Goal: Transaction & Acquisition: Purchase product/service

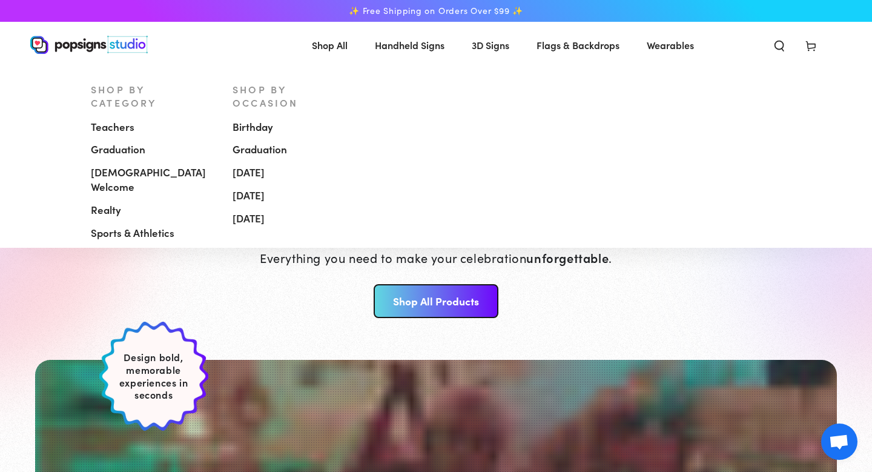
click at [128, 165] on span "[DEMOGRAPHIC_DATA] Welcome" at bounding box center [153, 179] width 124 height 29
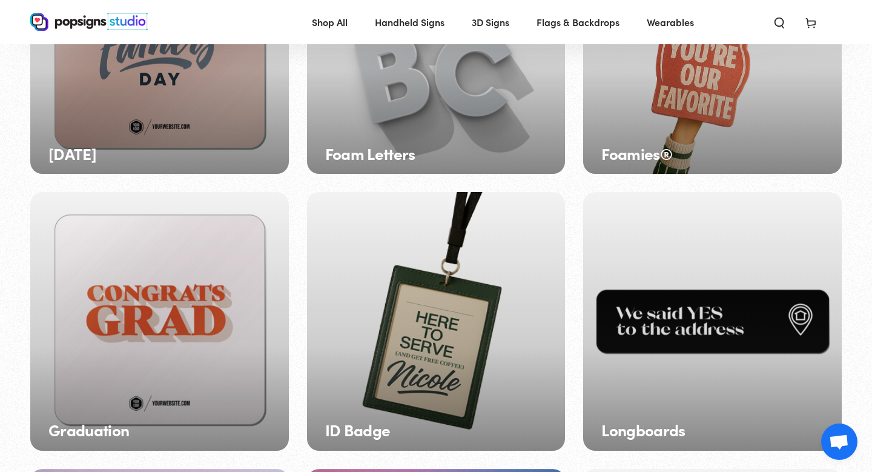
scroll to position [600, 0]
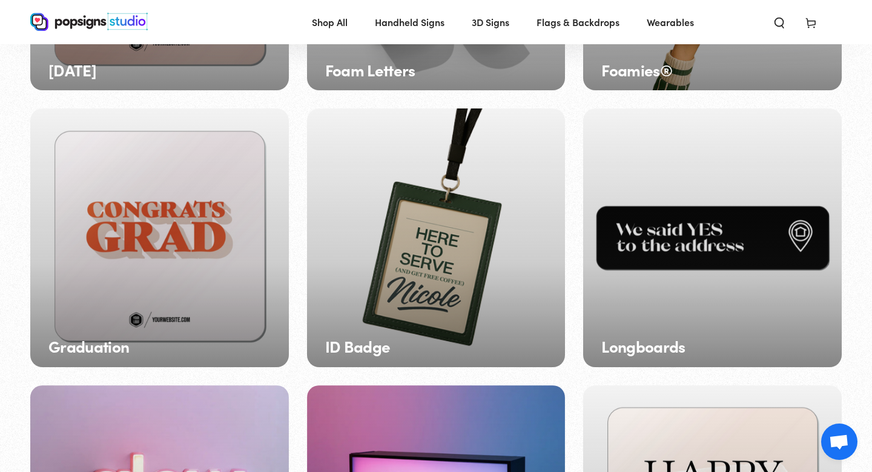
click at [370, 351] on h3 "ID Badge" at bounding box center [357, 346] width 65 height 18
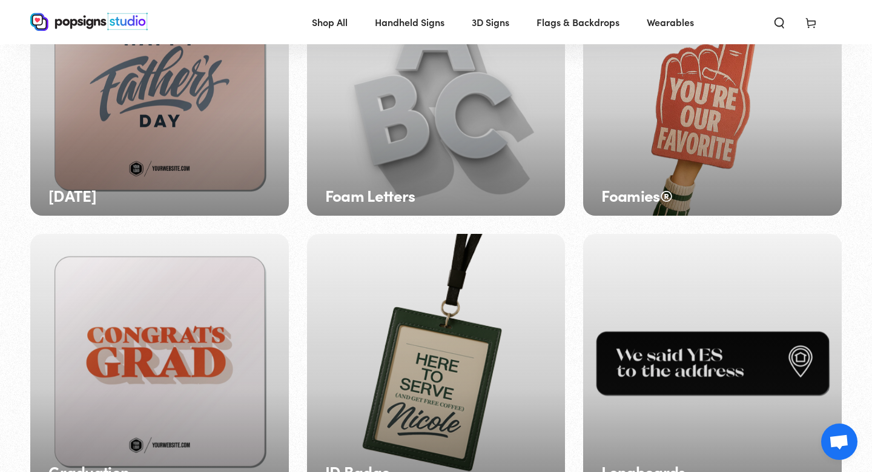
scroll to position [473, 0]
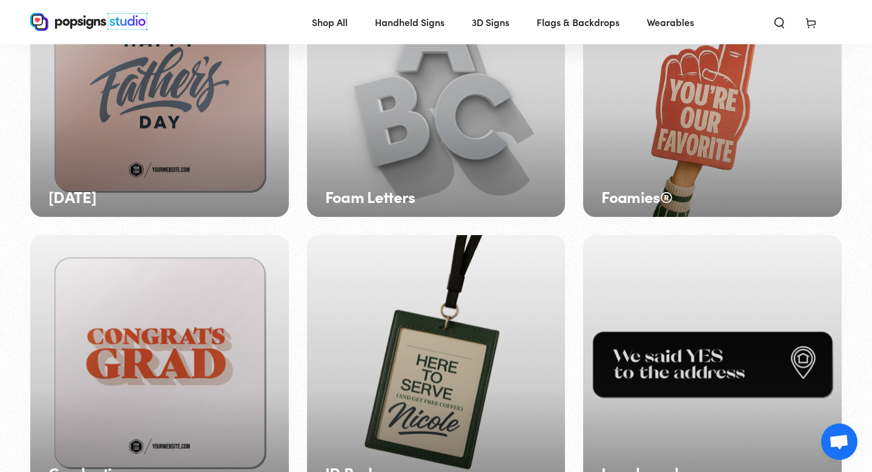
click at [685, 250] on div "Longboards" at bounding box center [712, 364] width 259 height 259
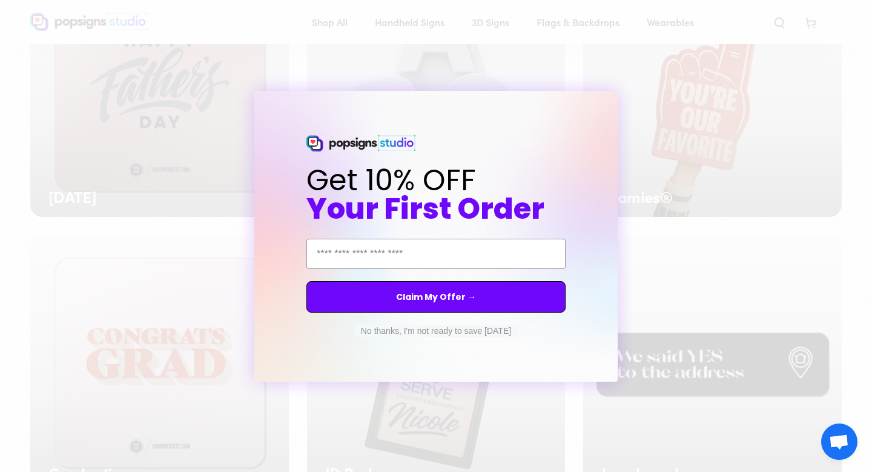
click at [408, 334] on button "No thanks, I'm not ready to save today" at bounding box center [436, 331] width 162 height 12
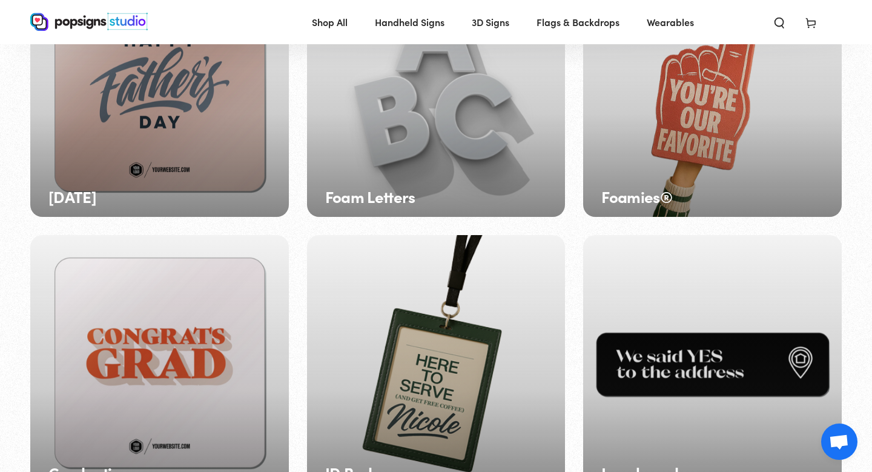
click at [690, 148] on div "Foamies®" at bounding box center [712, 88] width 259 height 259
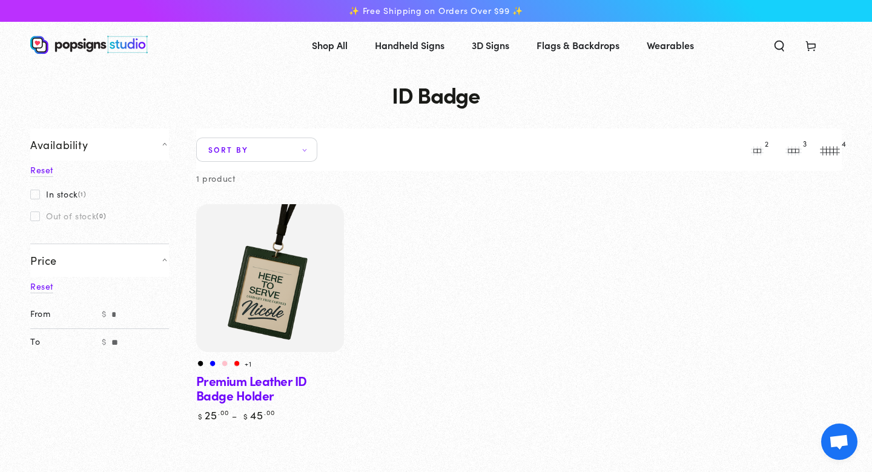
click at [278, 336] on img at bounding box center [270, 278] width 152 height 152
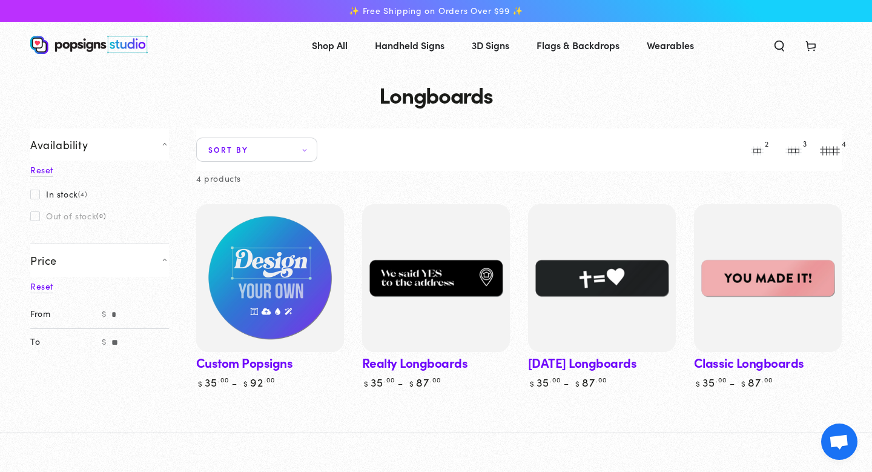
click at [288, 298] on img at bounding box center [270, 278] width 152 height 152
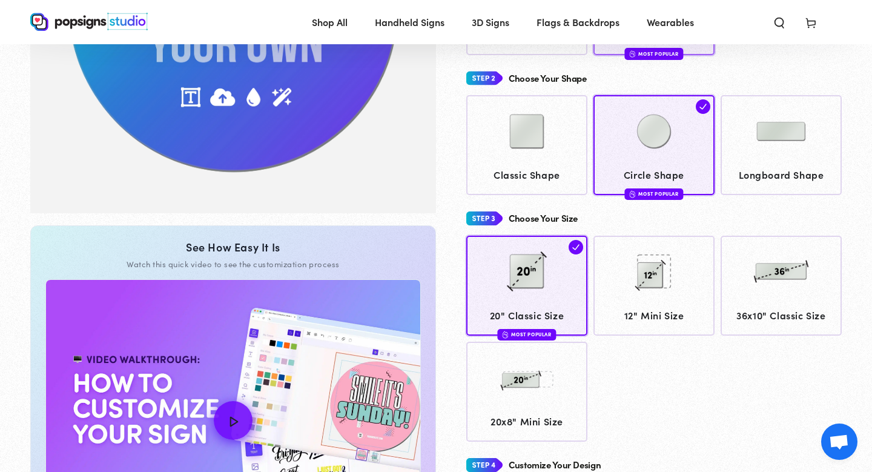
scroll to position [337, 0]
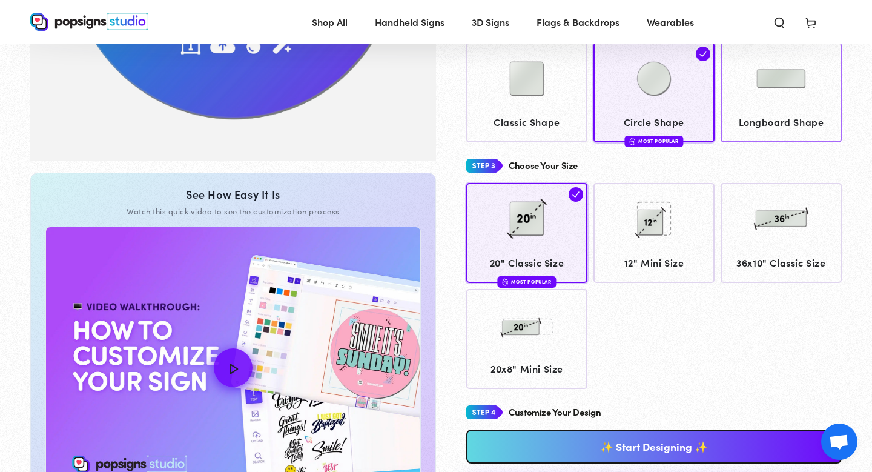
click at [786, 108] on img at bounding box center [781, 78] width 61 height 61
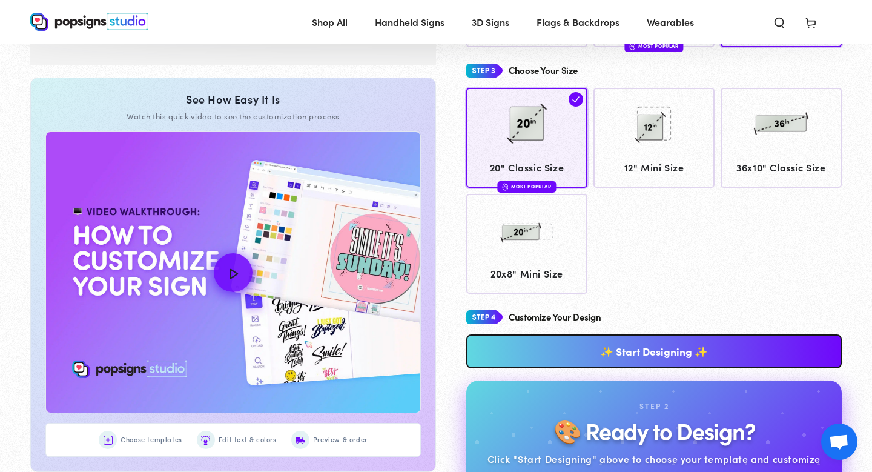
scroll to position [434, 0]
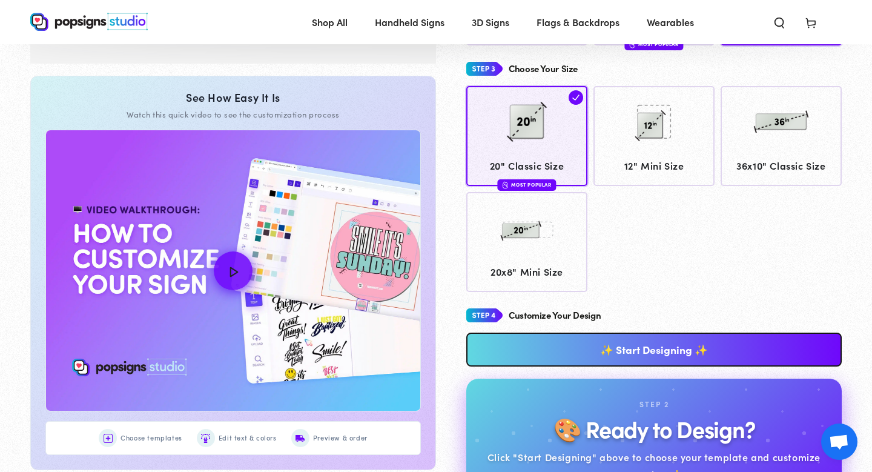
click at [658, 356] on link "✨ Start Designing ✨" at bounding box center [655, 350] width 376 height 34
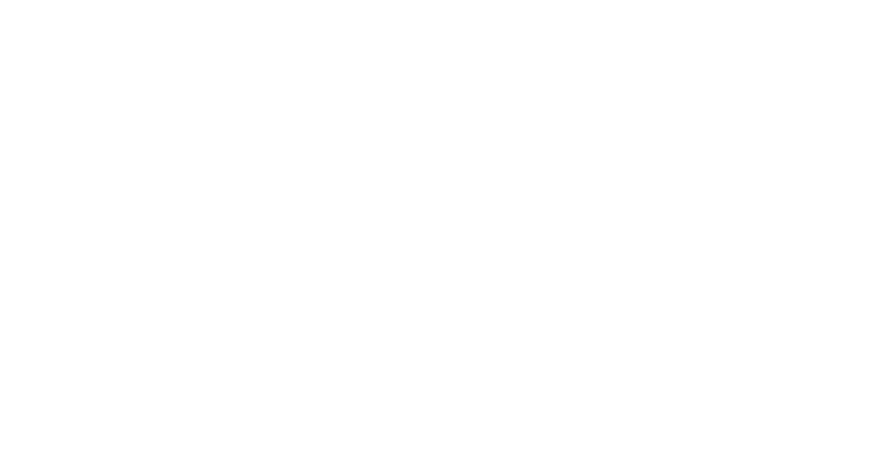
scroll to position [0, 0]
type textarea "An ancient tree with a door leading to a magical world"
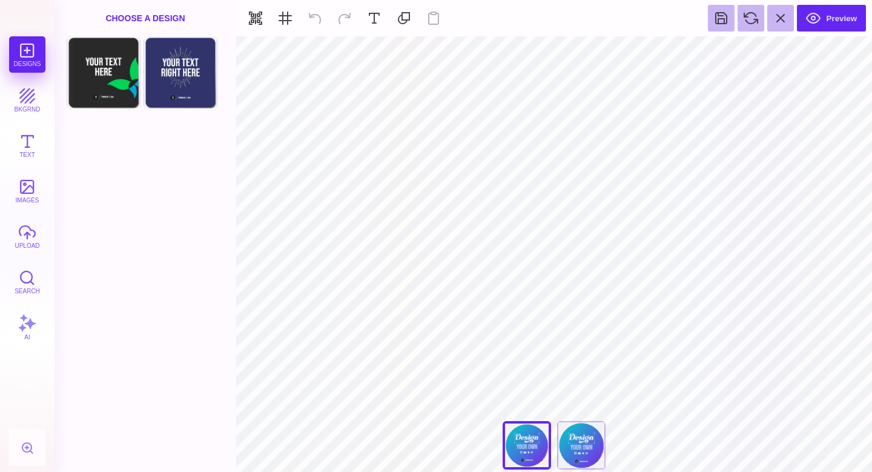
type input "#F1F1F2"
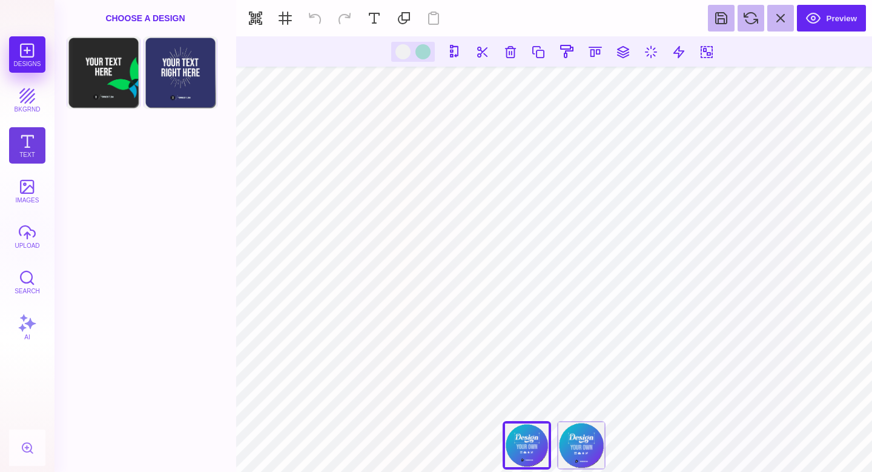
click at [28, 143] on button "Text" at bounding box center [27, 145] width 36 height 36
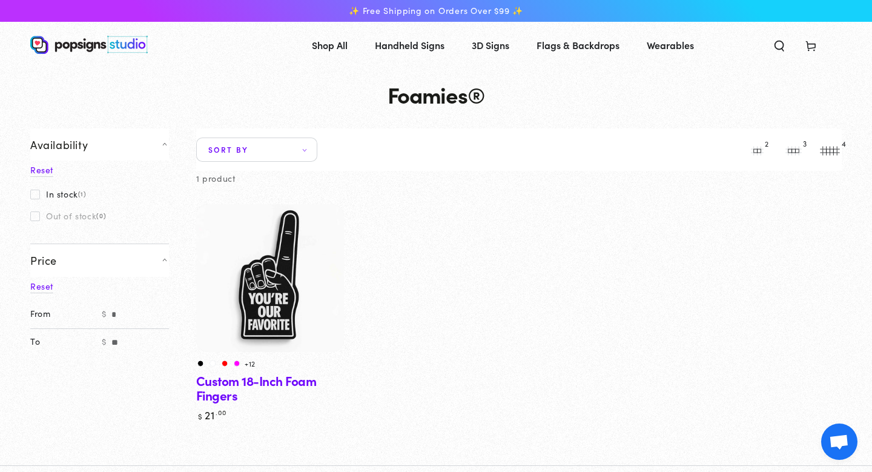
click at [275, 301] on img at bounding box center [270, 278] width 152 height 152
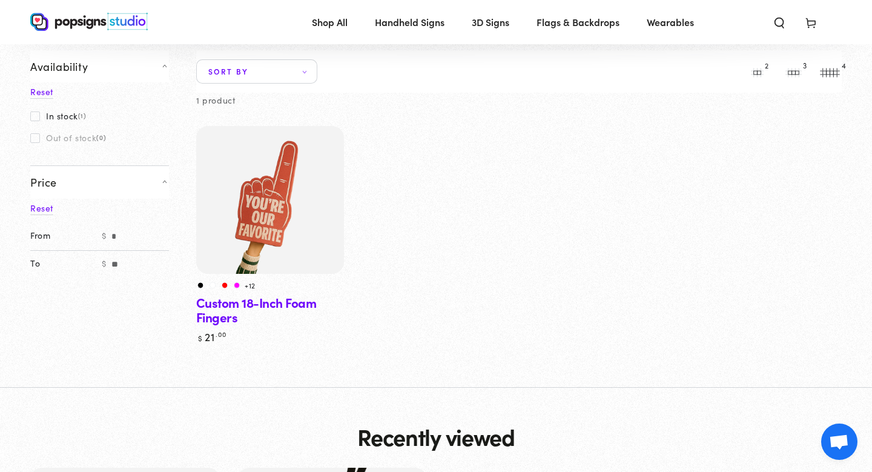
scroll to position [78, 0]
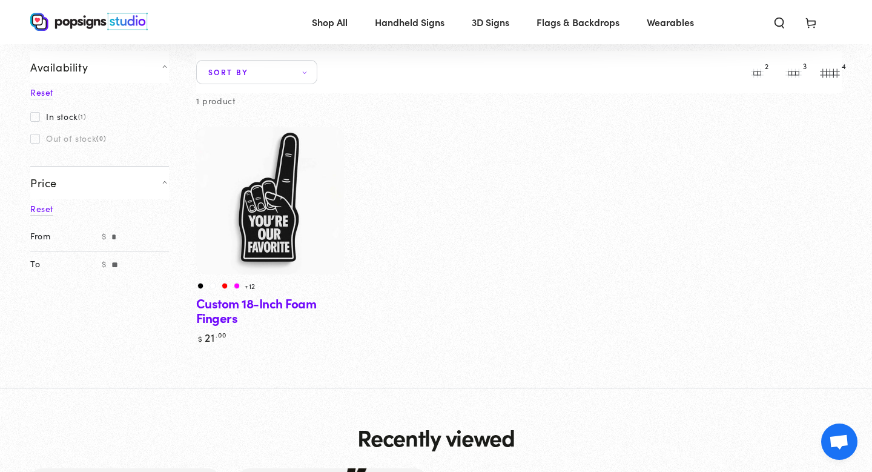
click at [274, 231] on img at bounding box center [270, 201] width 152 height 152
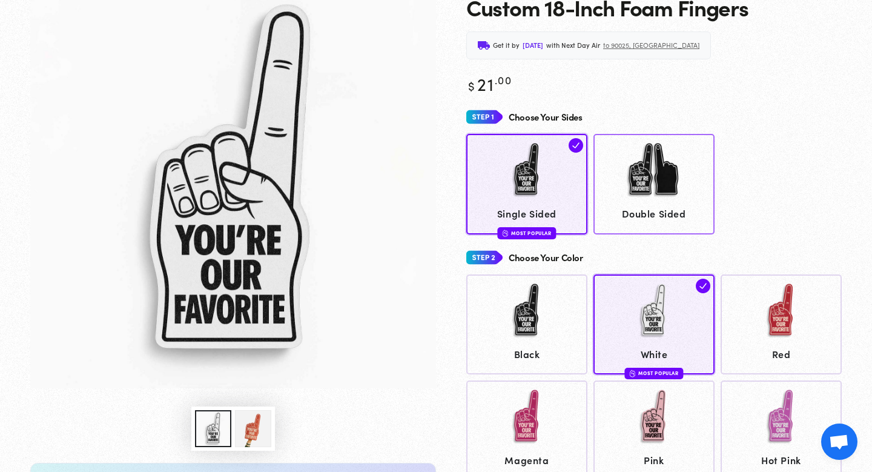
scroll to position [109, 0]
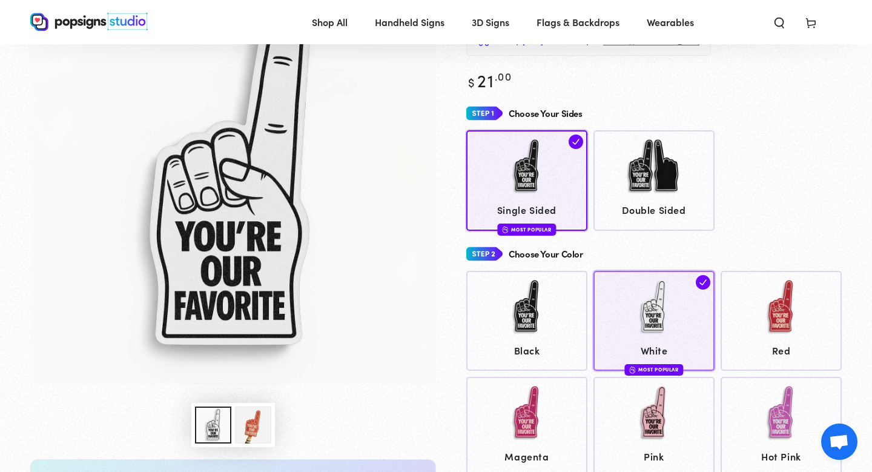
click at [659, 342] on span "White" at bounding box center [655, 351] width 110 height 18
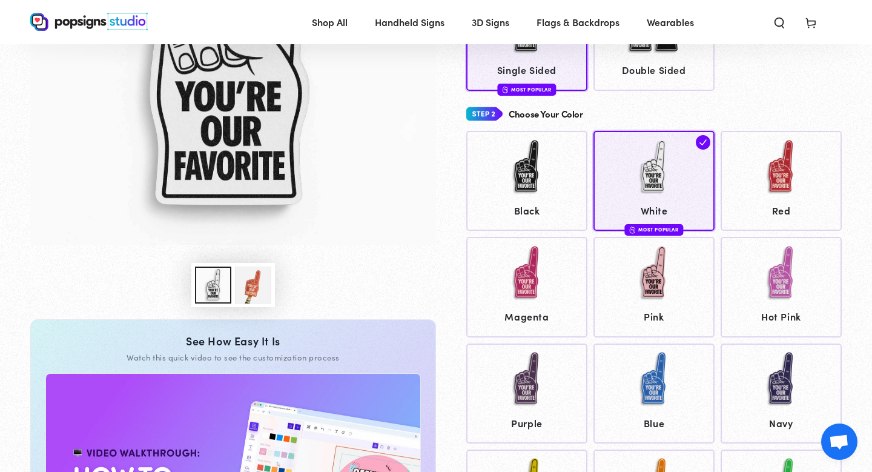
scroll to position [4, 0]
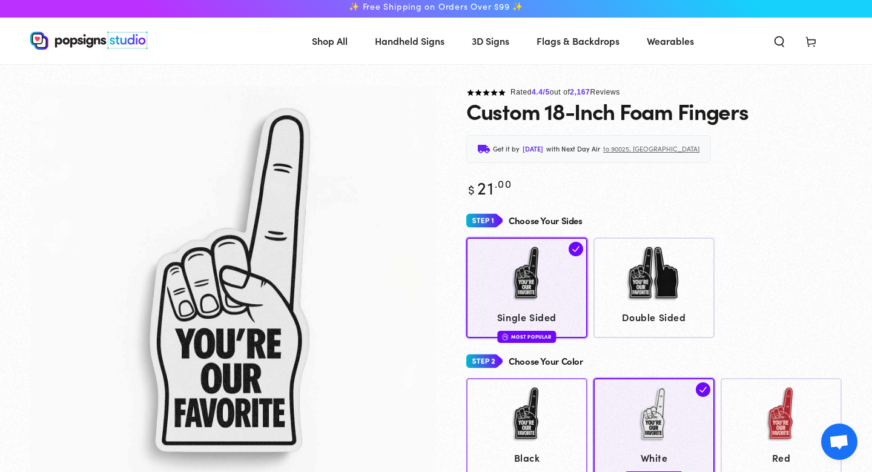
click at [523, 407] on img at bounding box center [527, 414] width 61 height 61
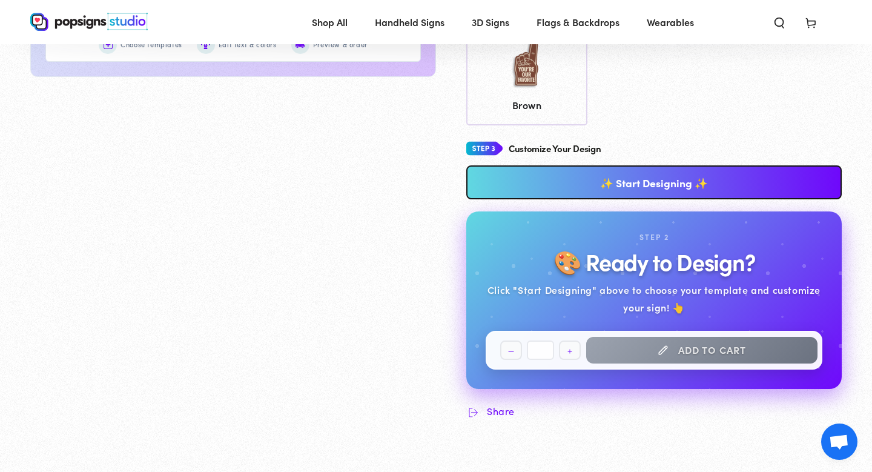
scroll to position [883, 0]
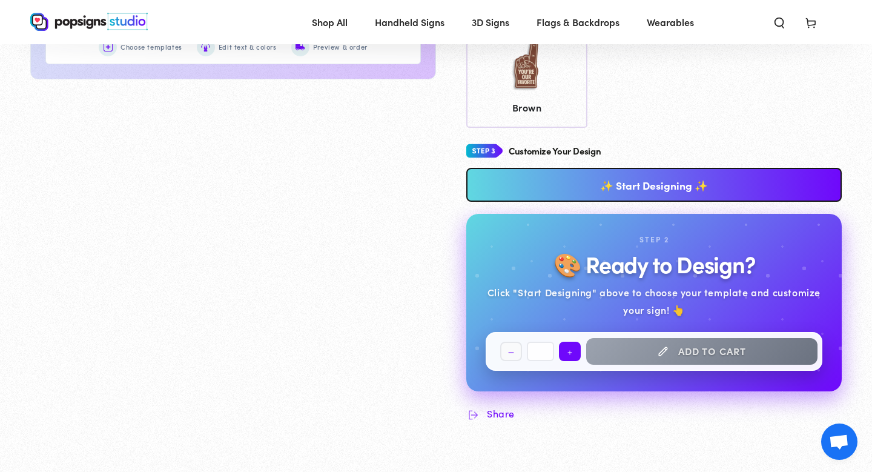
click at [570, 354] on button "Increase quantity for Custom 18-Inch Foam Fingers" at bounding box center [570, 351] width 22 height 19
type input "*"
click at [682, 348] on button "Add to cart" at bounding box center [701, 351] width 231 height 27
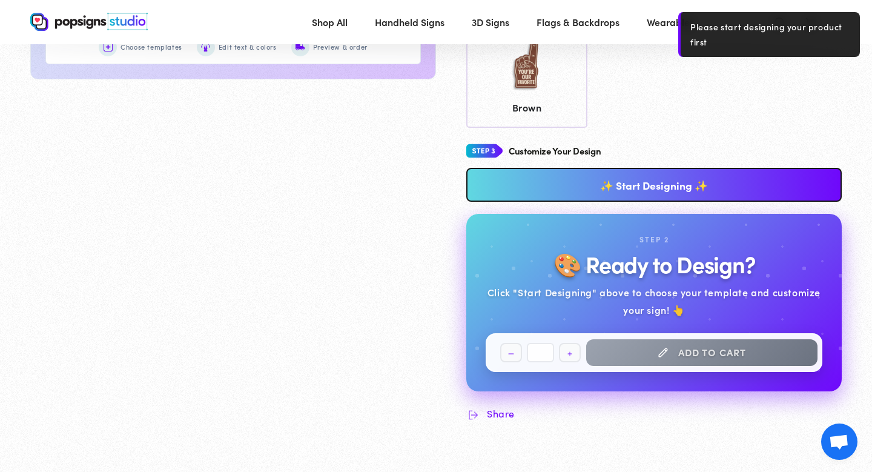
click at [517, 188] on link "✨ Start Designing ✨" at bounding box center [655, 185] width 376 height 34
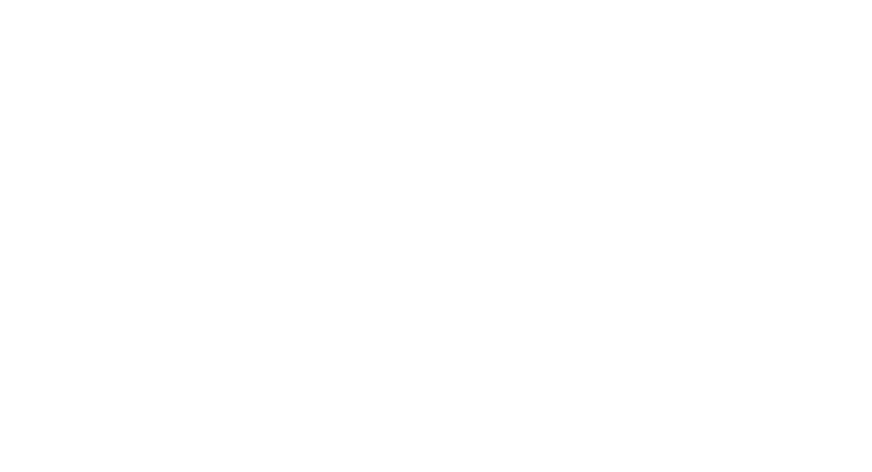
scroll to position [0, 0]
type textarea "An ancient tree with a door leading to a magical world"
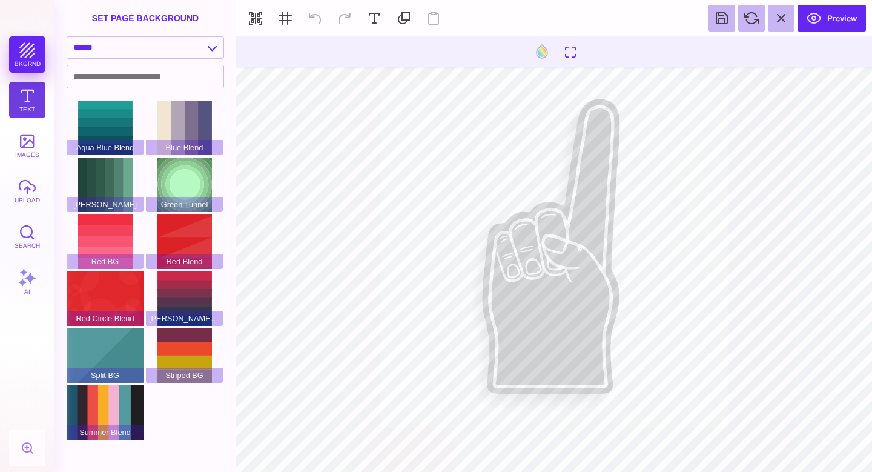
click at [30, 98] on button "Text" at bounding box center [27, 100] width 36 height 36
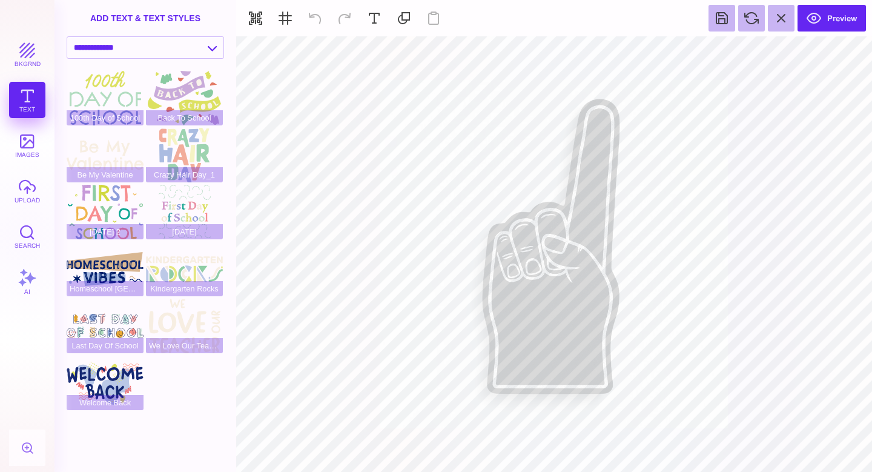
click at [30, 98] on div "bkgrnd Text images upload Search AI" at bounding box center [27, 254] width 55 height 436
click at [31, 141] on button "images" at bounding box center [27, 145] width 36 height 36
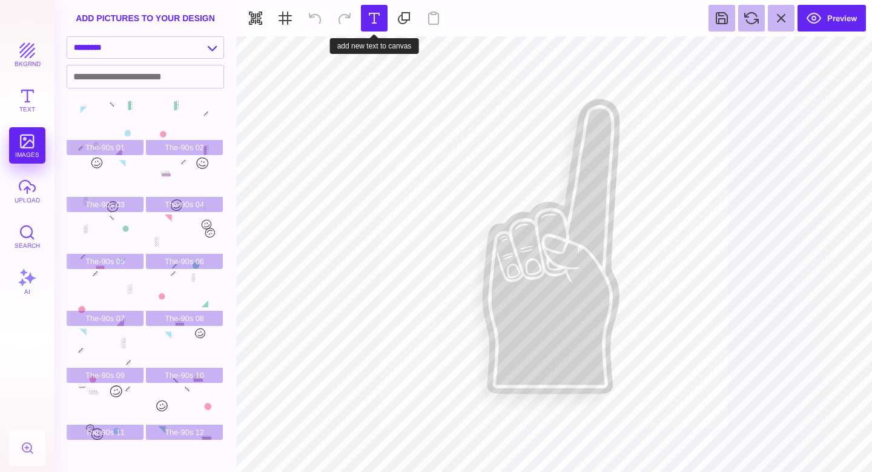
click at [379, 24] on button at bounding box center [374, 18] width 27 height 27
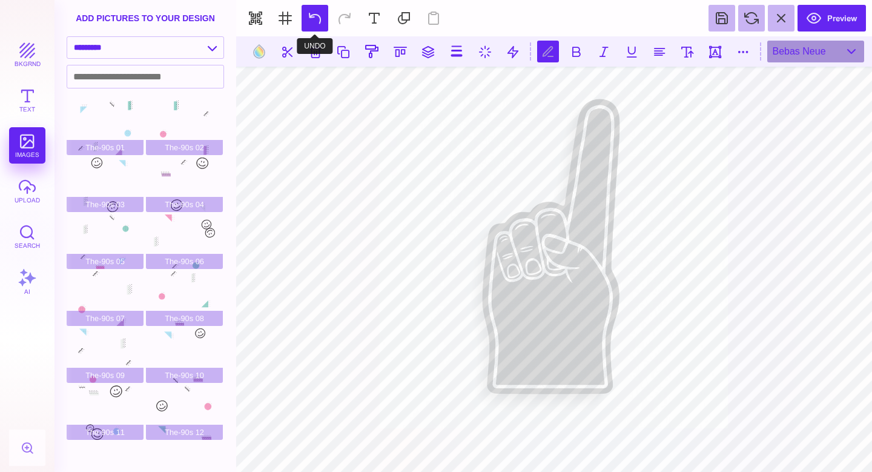
click at [316, 16] on button at bounding box center [315, 18] width 27 height 27
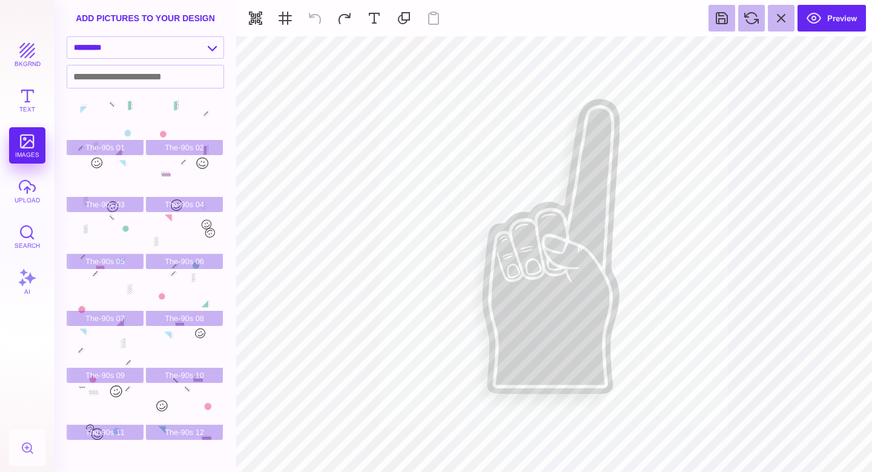
type input "#DDDBDC"
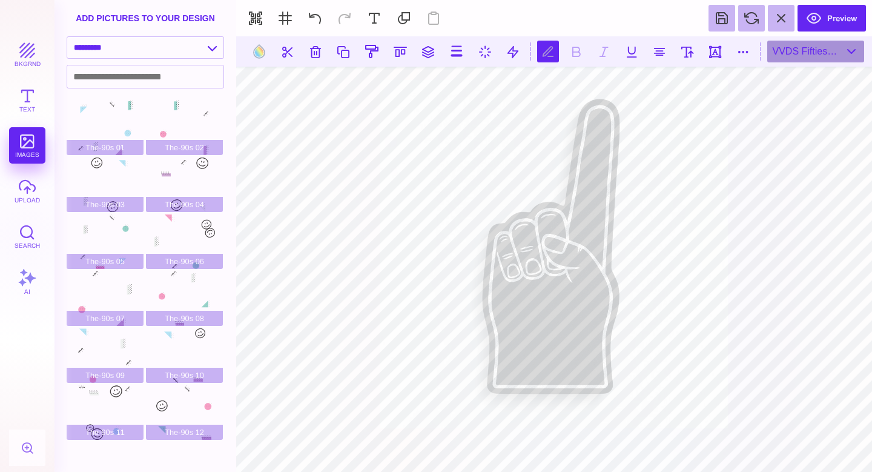
type textarea "***"
type textarea "*"
type textarea "****"
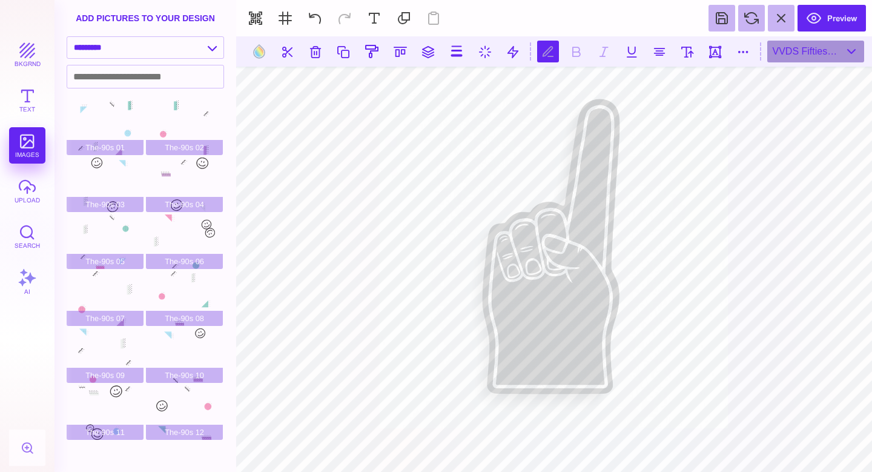
type textarea "****"
click at [718, 48] on button at bounding box center [716, 52] width 22 height 22
click at [719, 47] on button at bounding box center [716, 52] width 22 height 22
click at [714, 50] on button at bounding box center [716, 52] width 22 height 22
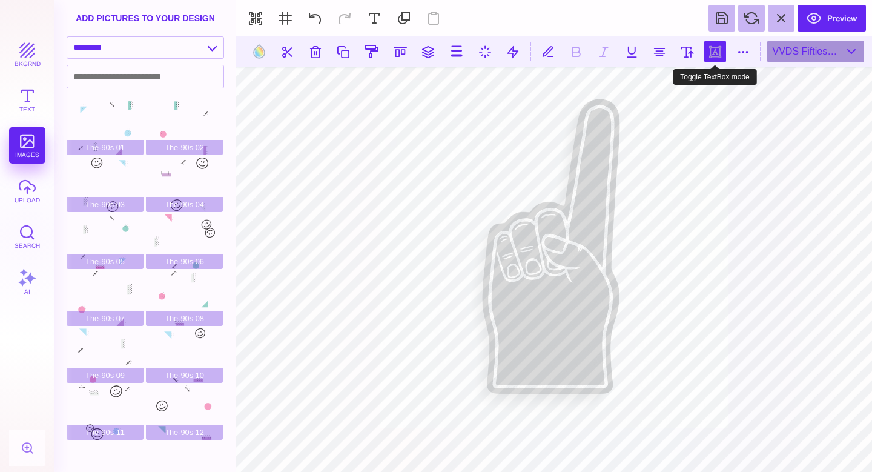
click at [717, 55] on button at bounding box center [716, 52] width 22 height 22
click at [716, 55] on button at bounding box center [716, 52] width 22 height 22
click at [716, 51] on button at bounding box center [716, 52] width 22 height 22
click at [718, 53] on button at bounding box center [716, 52] width 22 height 22
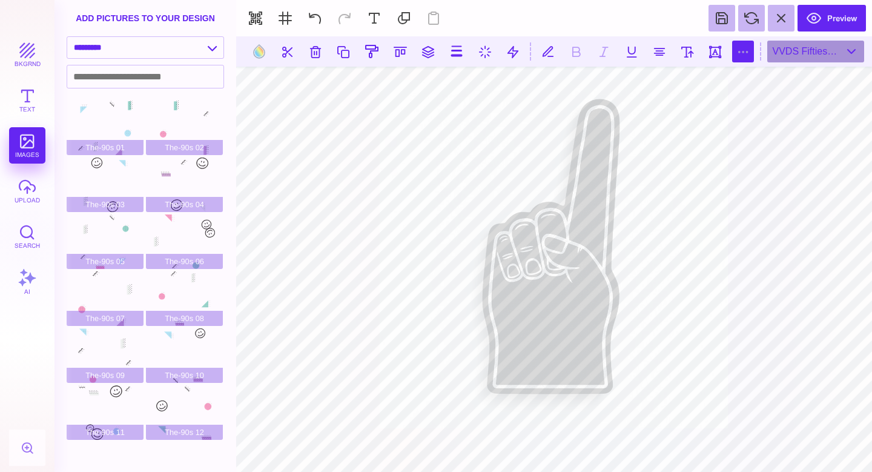
click at [741, 48] on button at bounding box center [743, 52] width 22 height 22
type input "*"
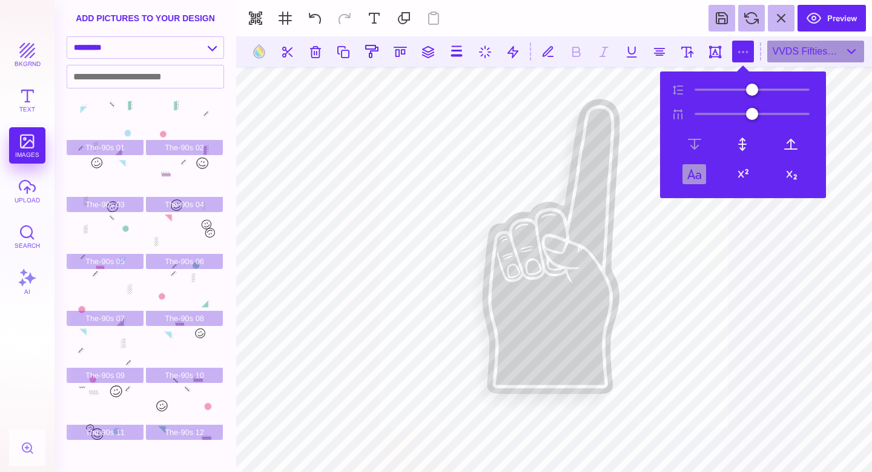
click at [697, 170] on button at bounding box center [695, 174] width 24 height 20
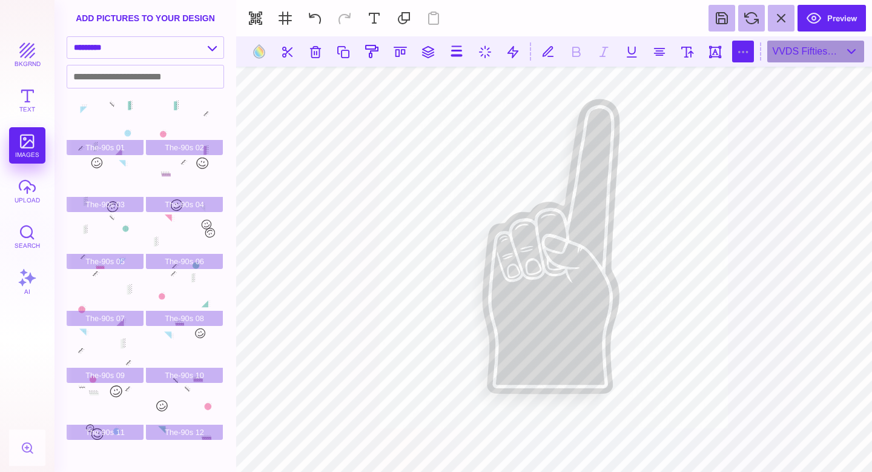
click at [740, 54] on button at bounding box center [743, 52] width 22 height 22
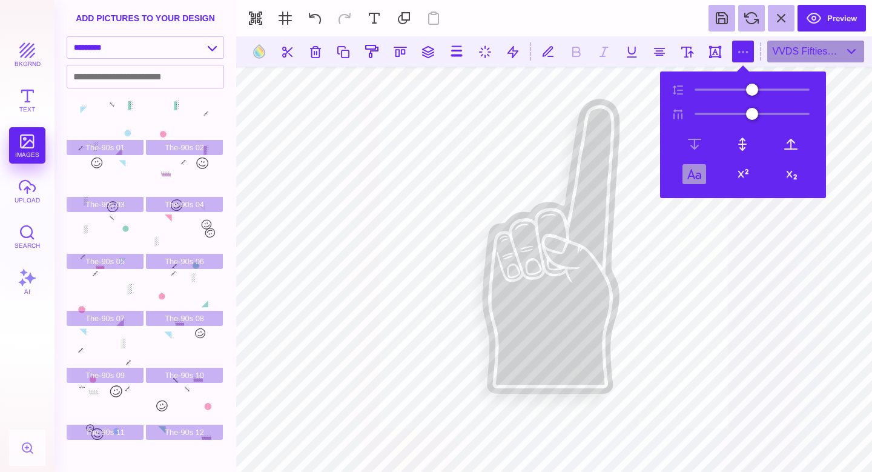
click at [700, 171] on button at bounding box center [695, 174] width 24 height 20
click at [746, 176] on button at bounding box center [743, 174] width 24 height 24
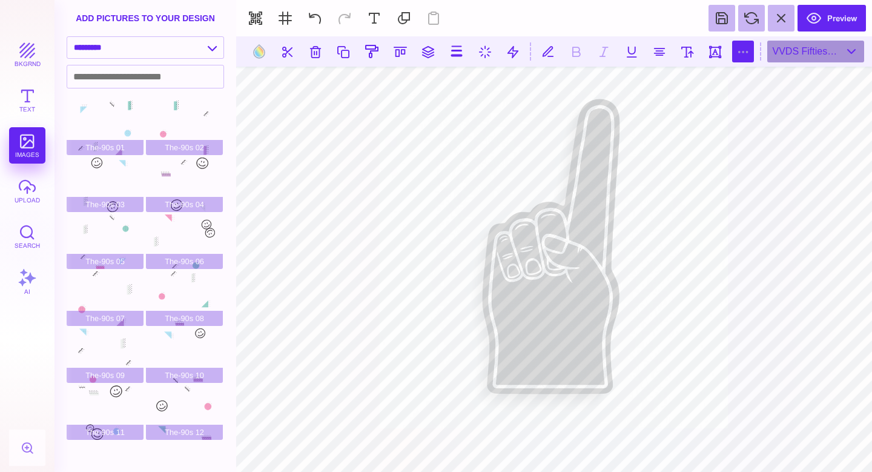
click at [739, 51] on button at bounding box center [743, 52] width 22 height 22
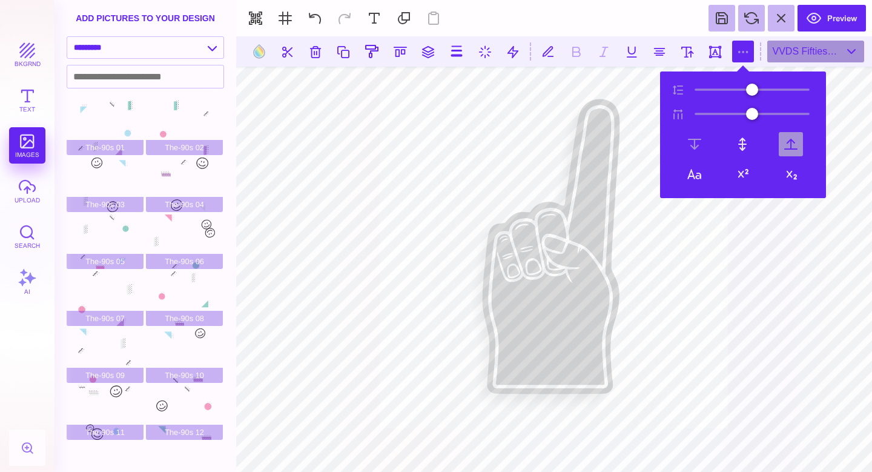
click at [786, 141] on button at bounding box center [791, 144] width 24 height 24
click at [698, 140] on button at bounding box center [695, 144] width 24 height 24
click at [745, 145] on button at bounding box center [743, 144] width 24 height 24
click at [697, 141] on button at bounding box center [695, 144] width 24 height 24
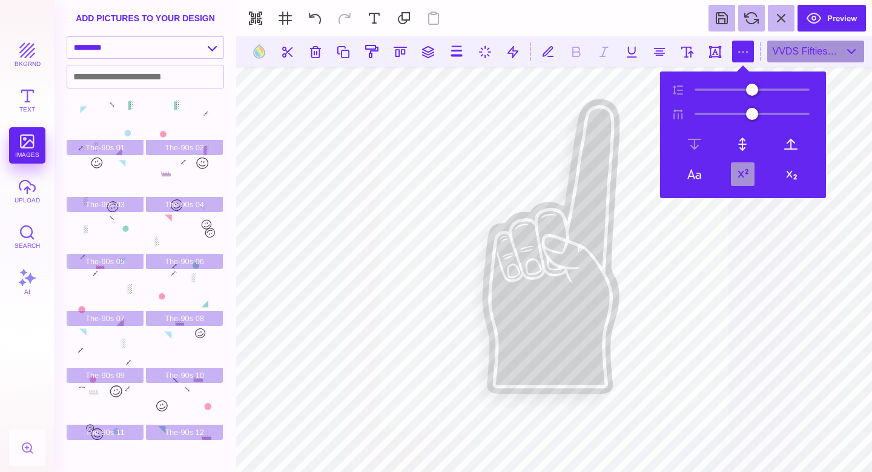
click at [748, 176] on button at bounding box center [743, 174] width 24 height 24
click at [691, 171] on button at bounding box center [695, 174] width 24 height 20
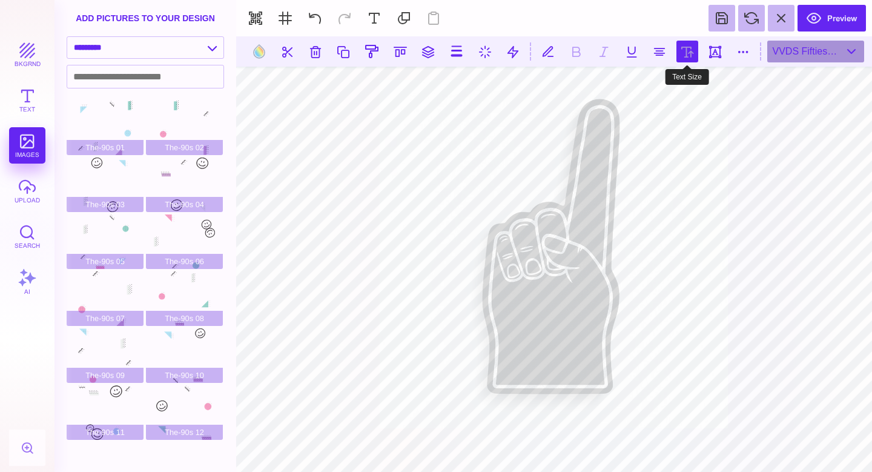
click at [685, 44] on button at bounding box center [688, 52] width 22 height 22
type input "***"
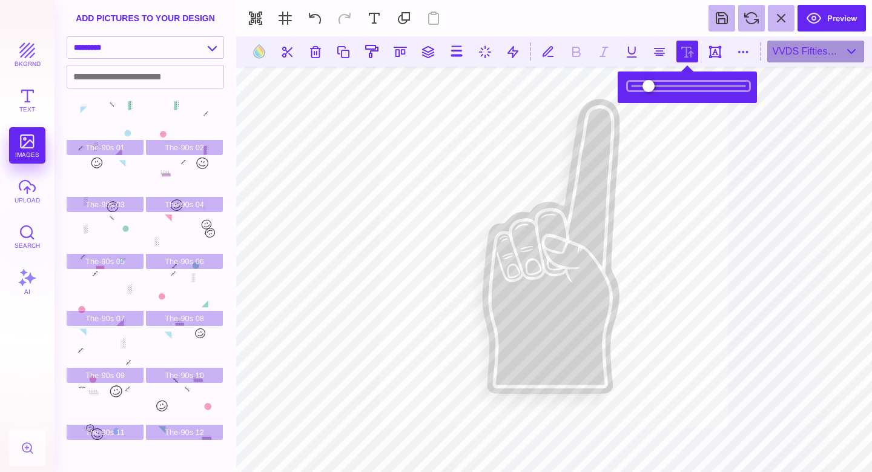
drag, startPoint x: 661, startPoint y: 88, endPoint x: 673, endPoint y: 91, distance: 12.5
type input "*****"
click at [673, 90] on input "range" at bounding box center [688, 86] width 121 height 8
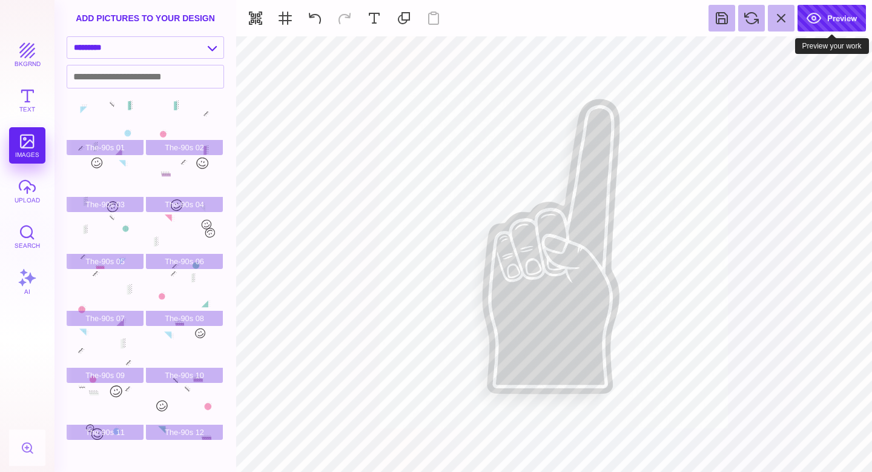
click at [845, 26] on button "Preview" at bounding box center [832, 18] width 68 height 27
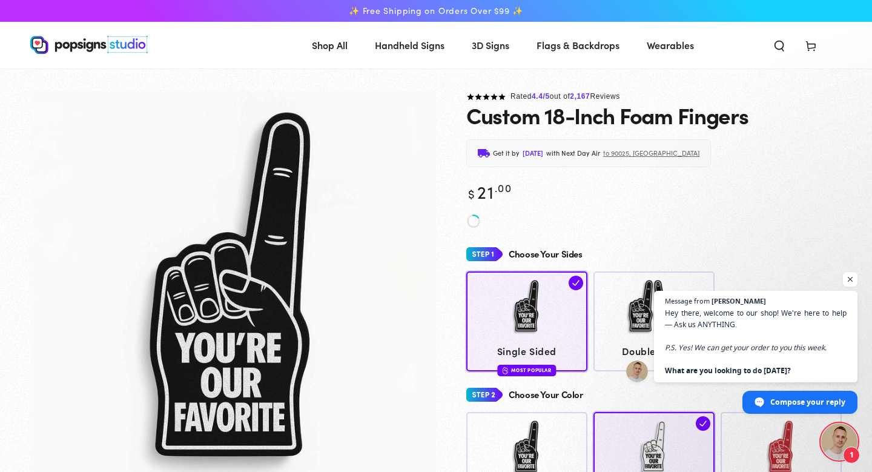
scroll to position [107, 0]
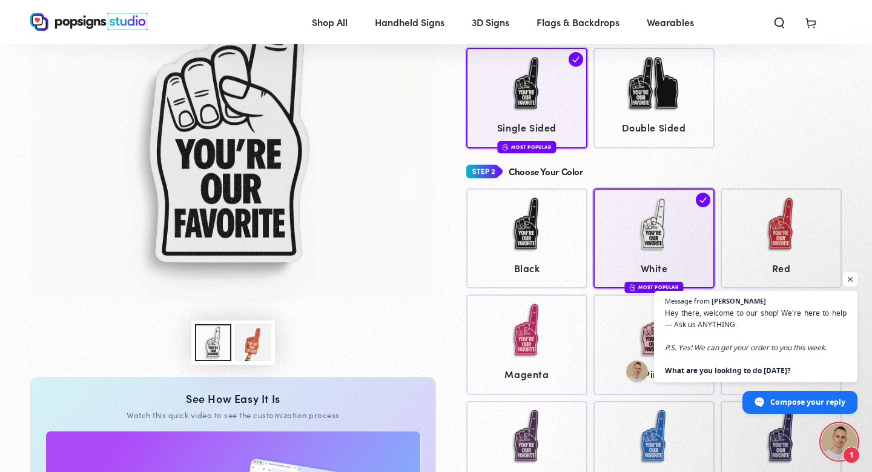
scroll to position [250, 0]
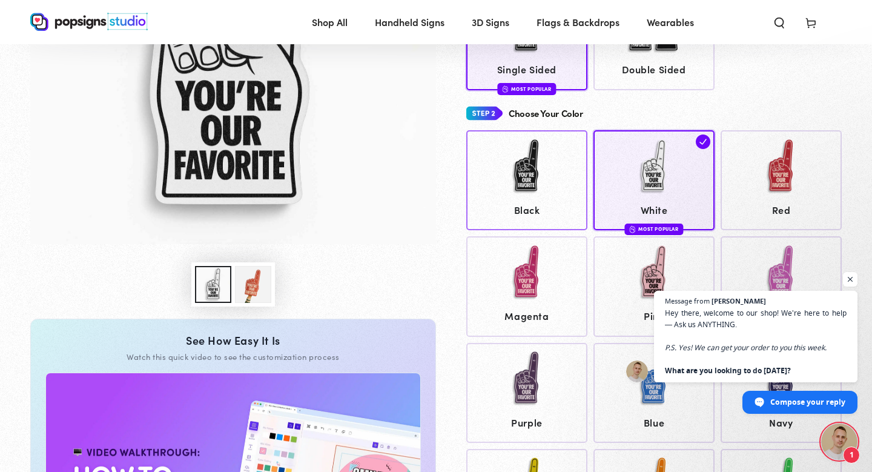
click at [543, 176] on img at bounding box center [527, 166] width 61 height 61
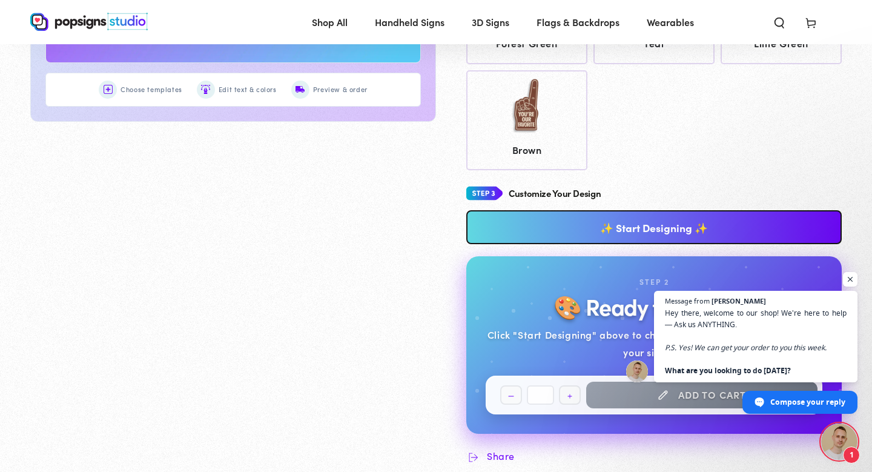
scroll to position [875, 0]
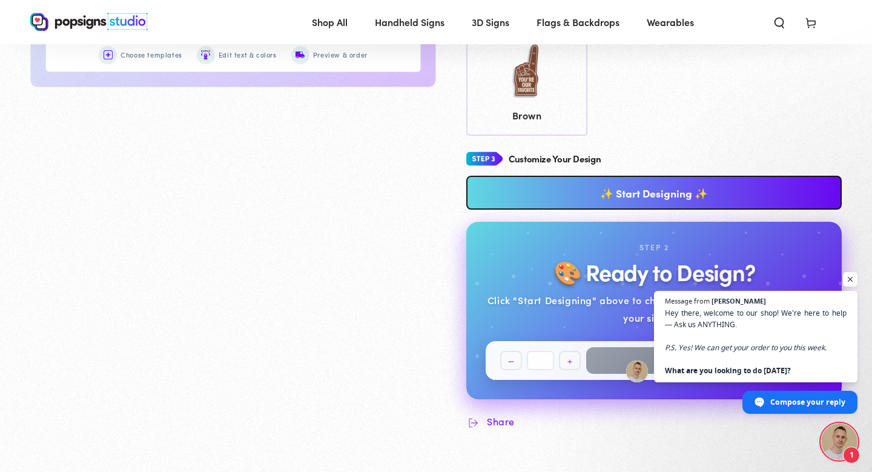
click at [573, 193] on link "✨ Start Designing ✨" at bounding box center [655, 193] width 376 height 34
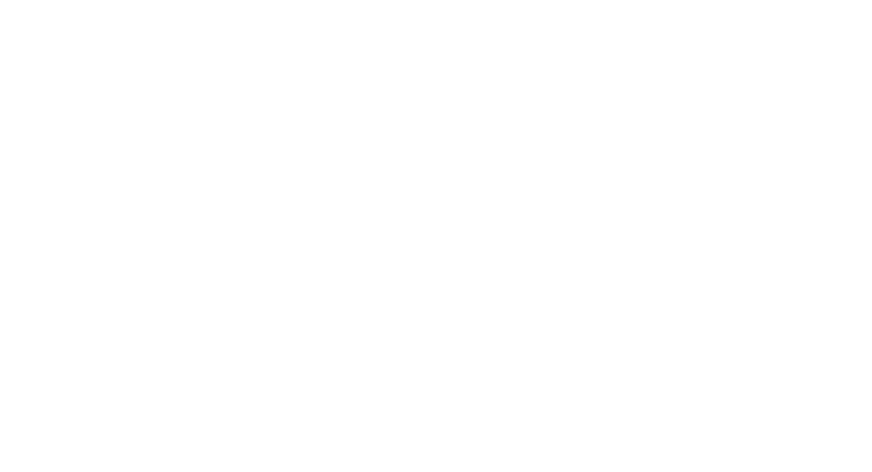
scroll to position [0, 0]
type textarea "An ancient tree with a door leading to a magical world"
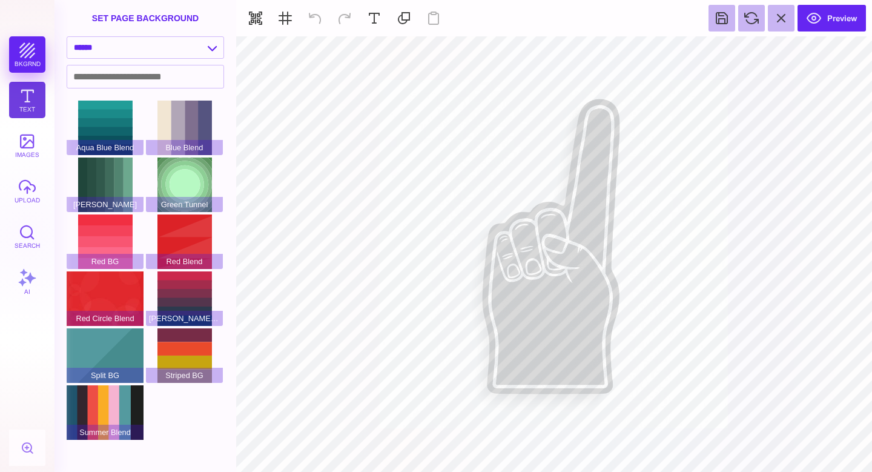
click at [36, 108] on button "Text" at bounding box center [27, 100] width 36 height 36
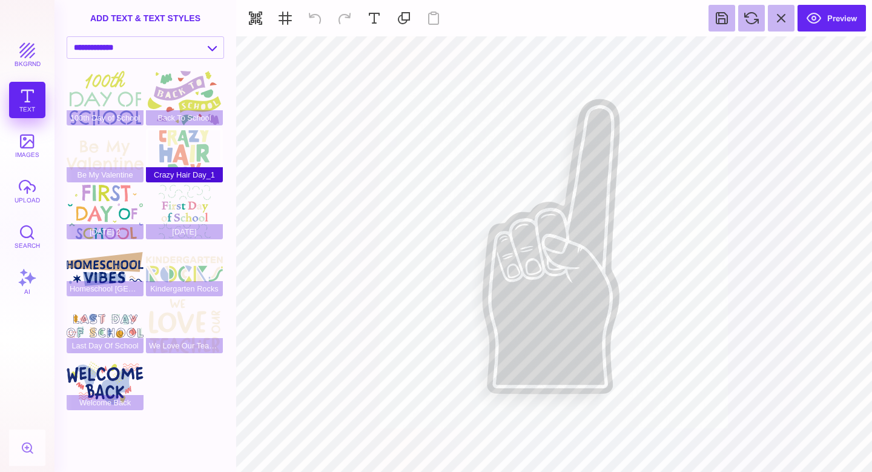
type input "#DDDBDC"
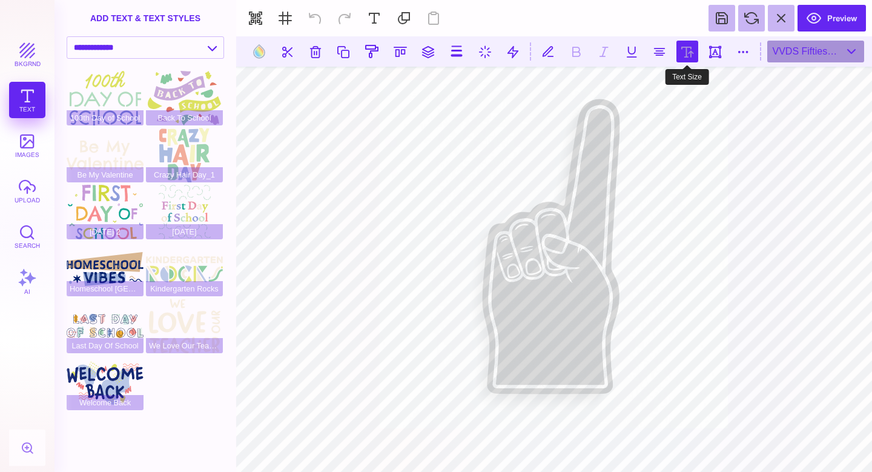
click at [689, 51] on button at bounding box center [688, 52] width 22 height 22
type input "***"
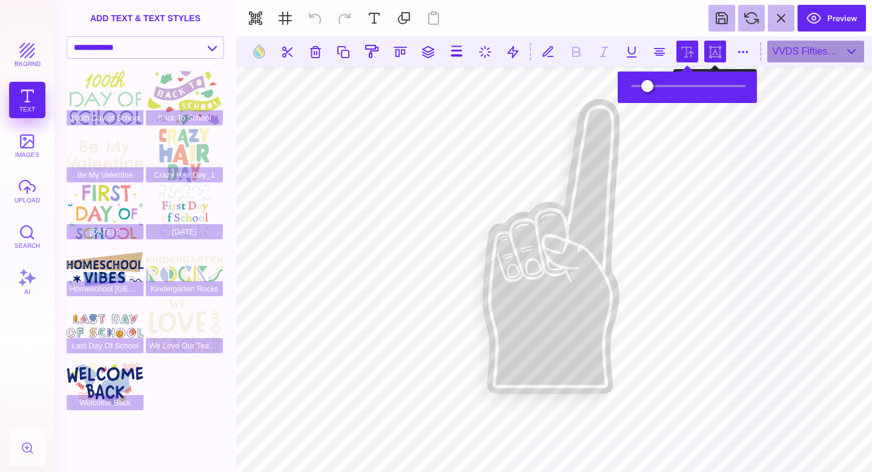
click at [716, 56] on button at bounding box center [716, 52] width 22 height 22
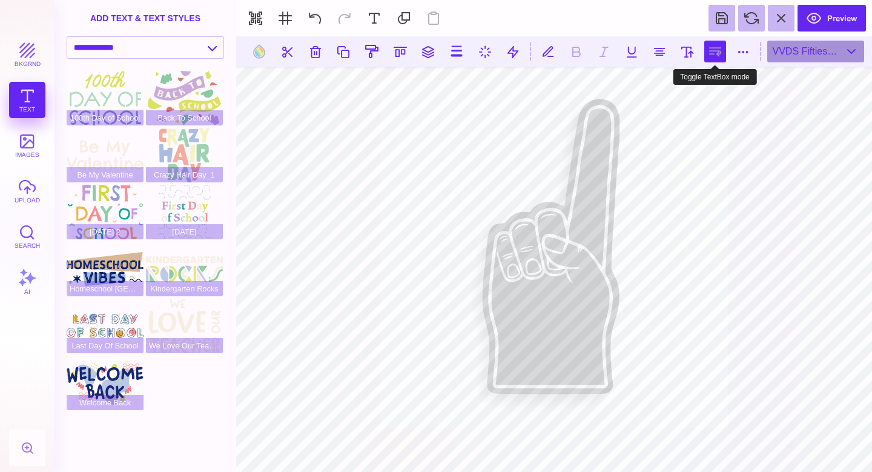
click at [715, 54] on button at bounding box center [716, 52] width 22 height 22
click at [665, 53] on button at bounding box center [660, 52] width 22 height 22
click at [739, 57] on button at bounding box center [743, 52] width 22 height 22
type input "*"
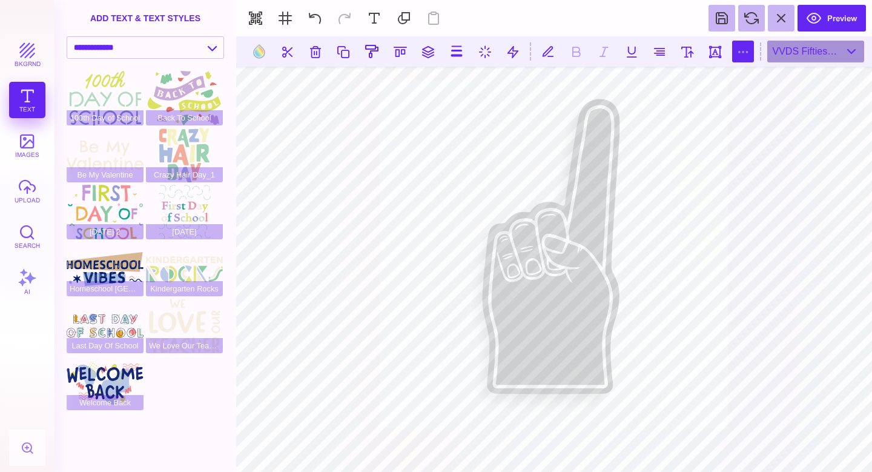
type input "*"
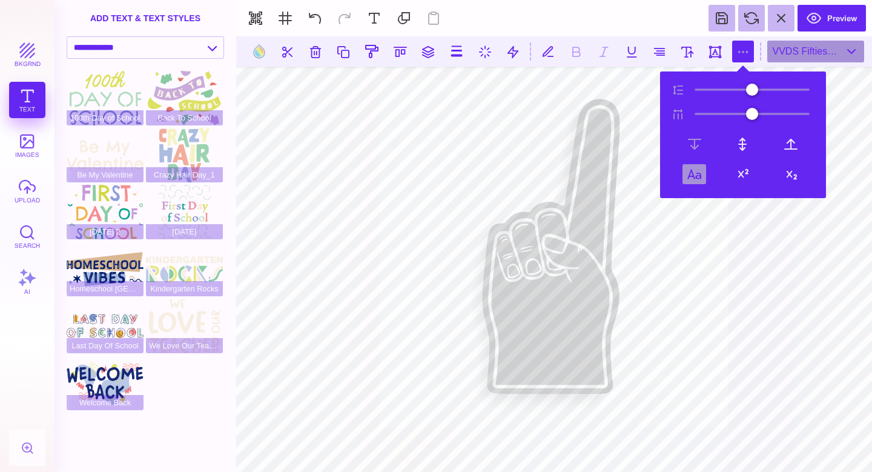
click at [697, 176] on button at bounding box center [695, 174] width 24 height 20
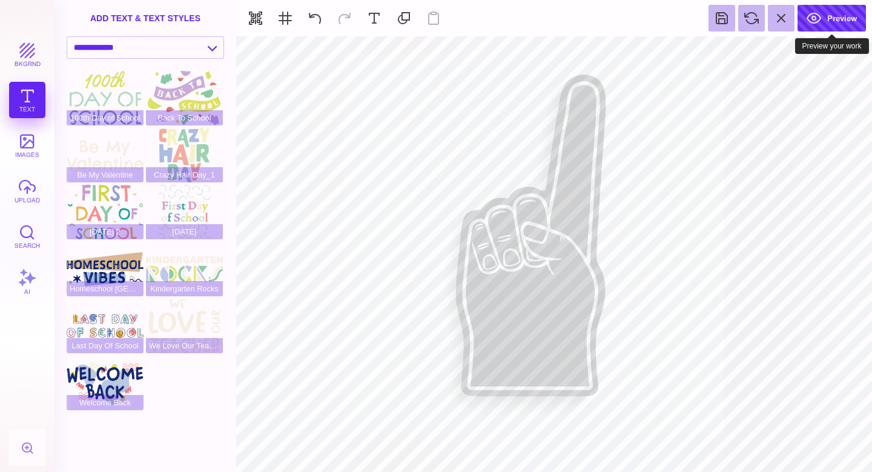
click at [839, 22] on button "Preview" at bounding box center [832, 18] width 68 height 27
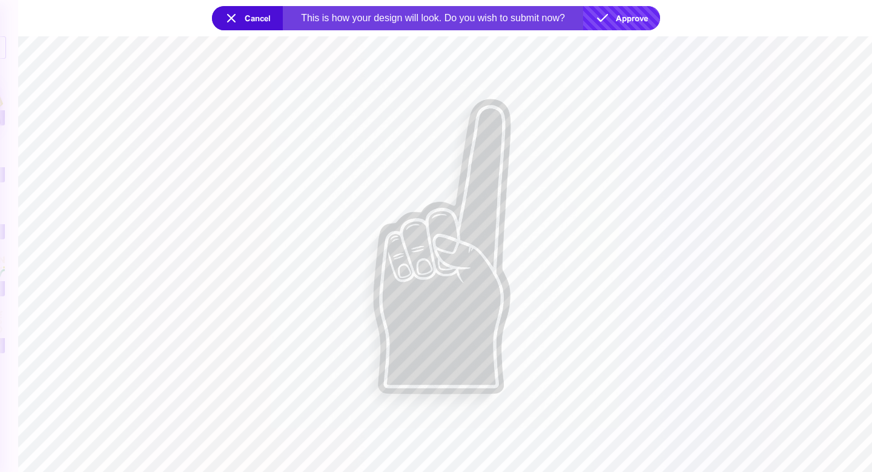
click at [630, 18] on button "Approve" at bounding box center [621, 18] width 77 height 24
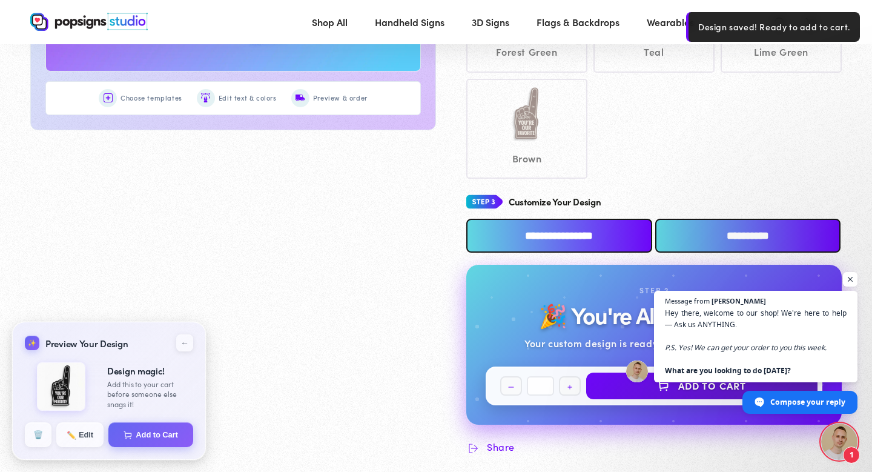
scroll to position [845, 0]
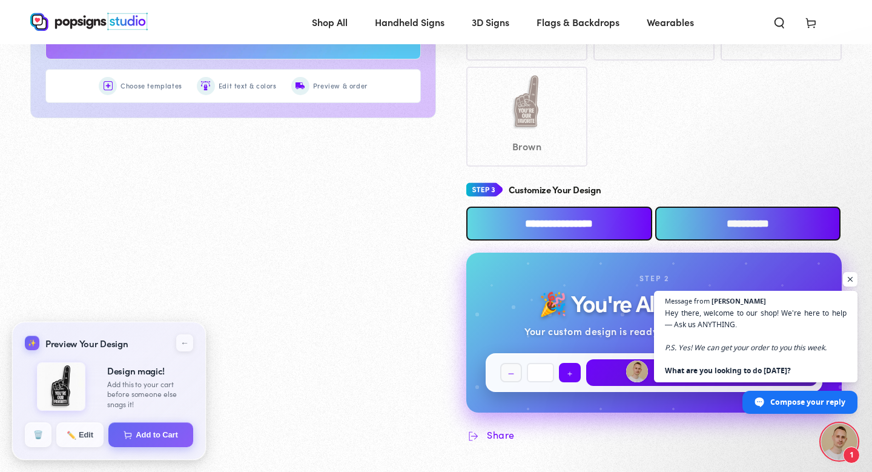
click at [571, 371] on button "Increase quantity for Custom 18-Inch Foam Fingers" at bounding box center [570, 372] width 22 height 19
type input "*"
click at [620, 379] on button "Add to Cart" at bounding box center [701, 372] width 231 height 27
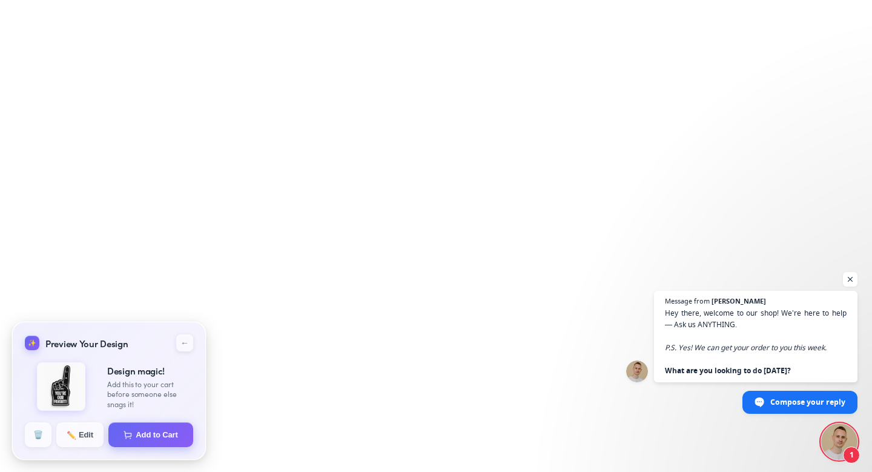
select select "**********"
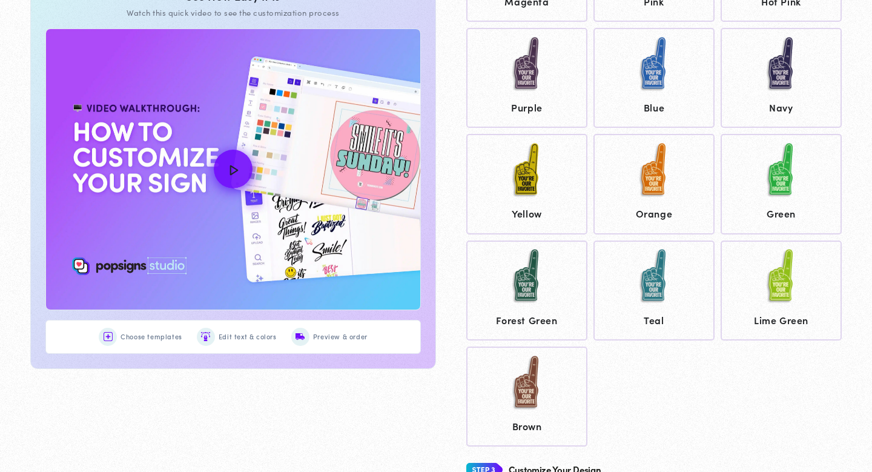
scroll to position [345, 0]
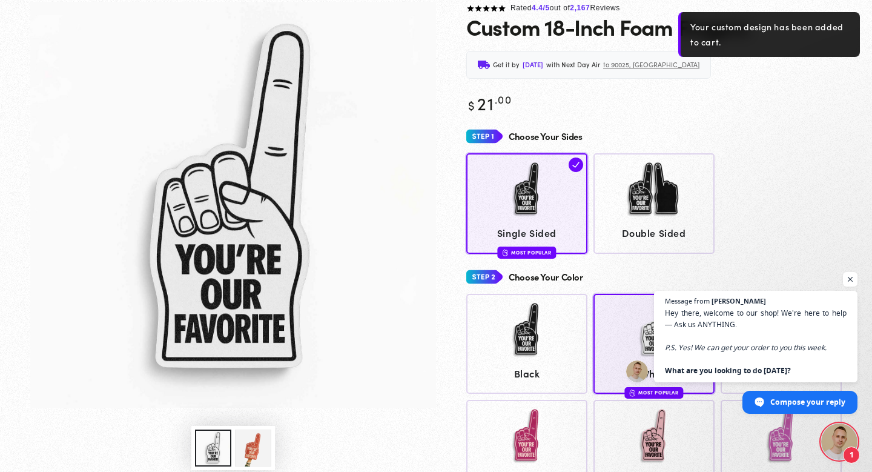
scroll to position [100, 0]
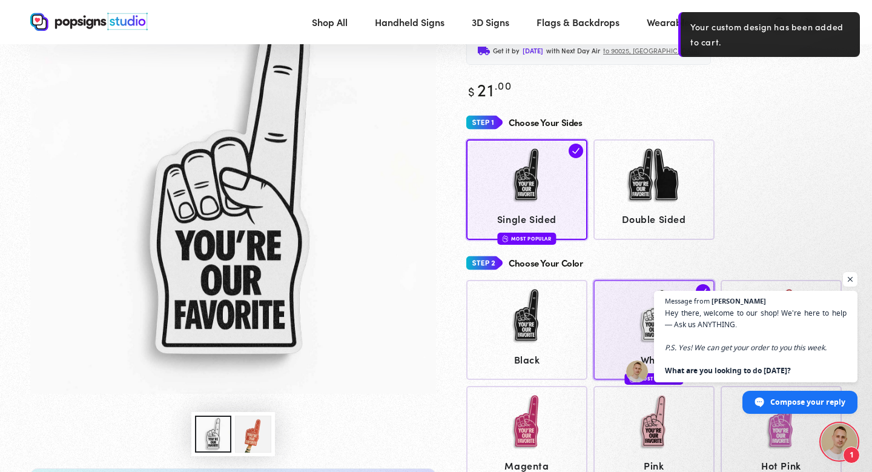
click at [615, 331] on div at bounding box center [655, 317] width 110 height 61
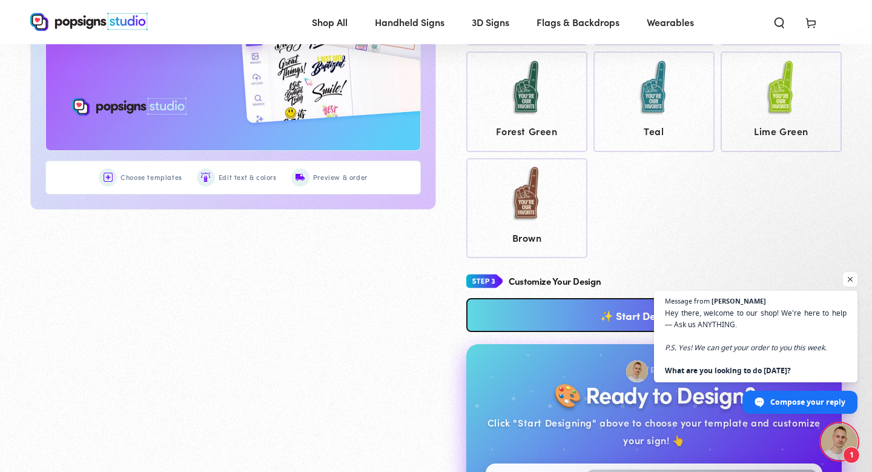
scroll to position [754, 0]
click at [571, 310] on link "✨ Start Designing ✨" at bounding box center [655, 314] width 376 height 34
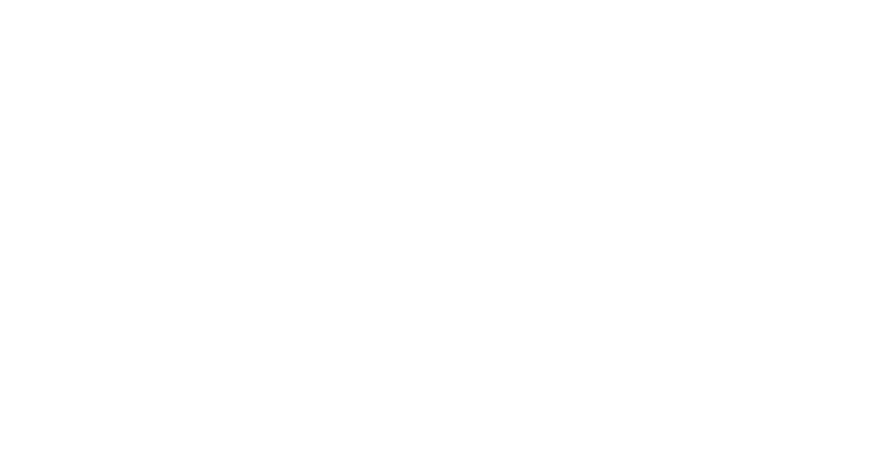
scroll to position [0, 0]
type textarea "An ancient tree with a door leading to a magical world"
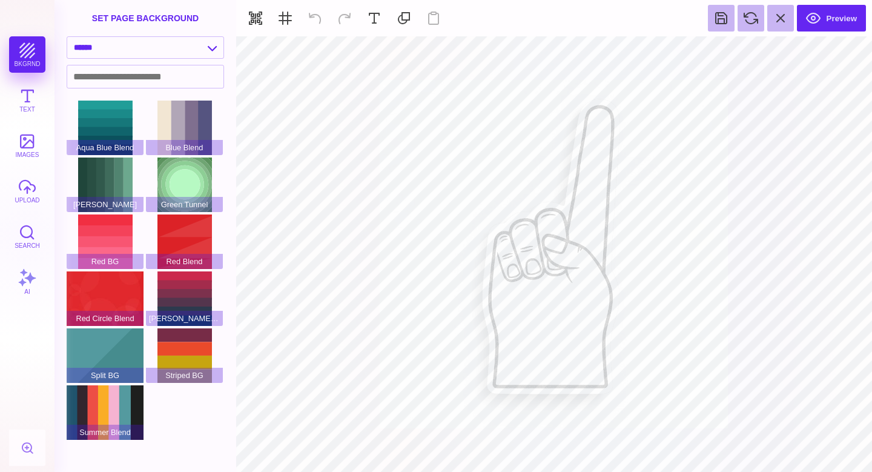
type input "#000000"
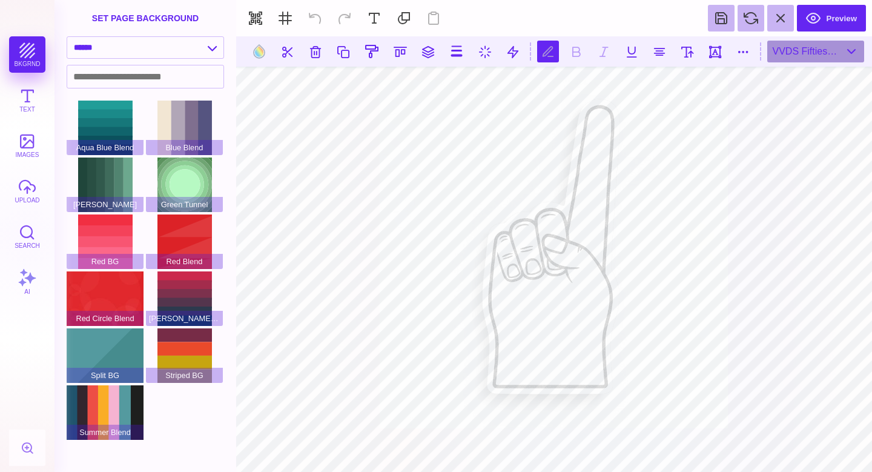
scroll to position [0, 1]
type textarea "****"
type textarea "***"
type textarea "****"
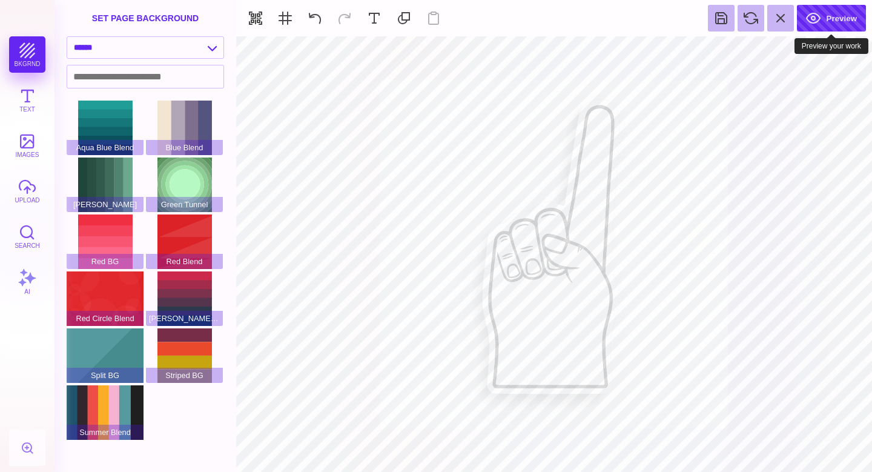
click at [829, 21] on button "Preview" at bounding box center [831, 18] width 69 height 27
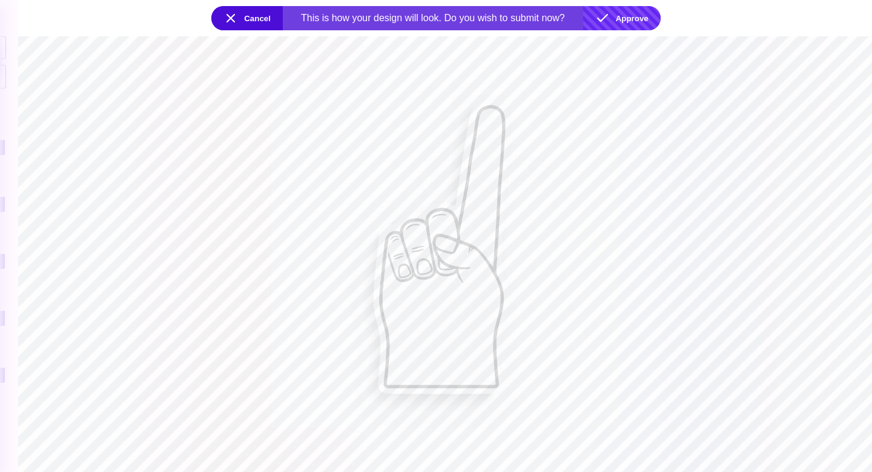
click at [634, 20] on button "Approve" at bounding box center [622, 18] width 78 height 24
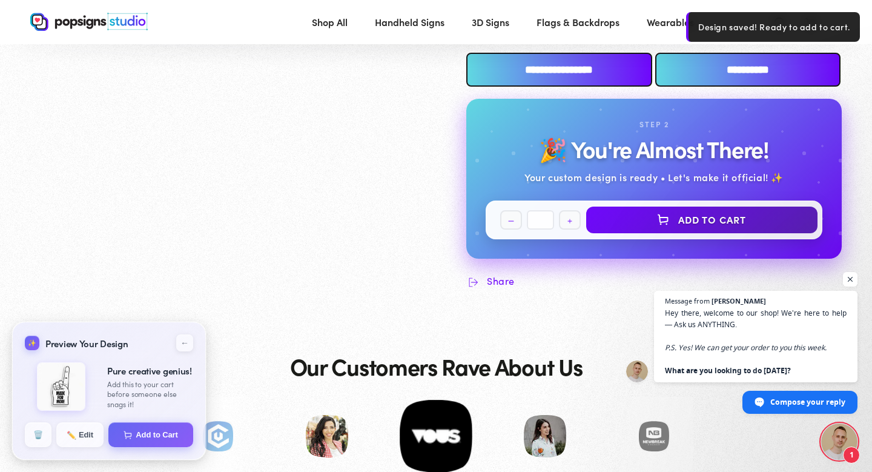
scroll to position [997, 0]
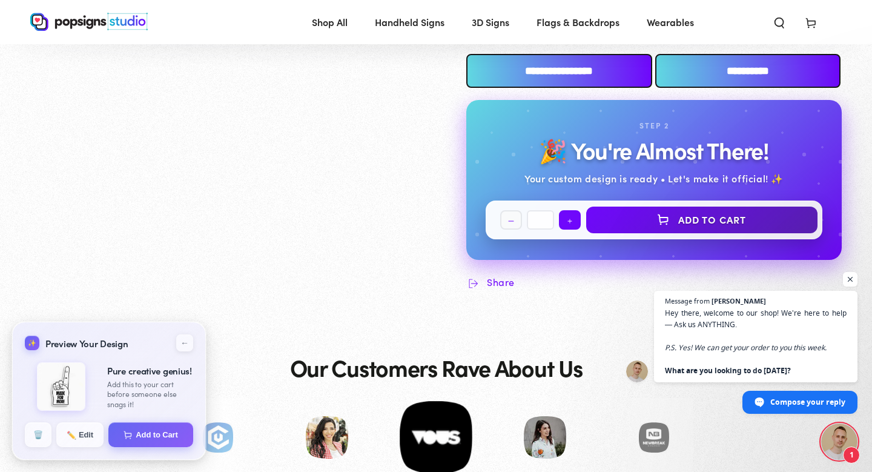
click at [570, 222] on button "Increase quantity for Custom 18-Inch Foam Fingers" at bounding box center [570, 219] width 22 height 19
type input "*"
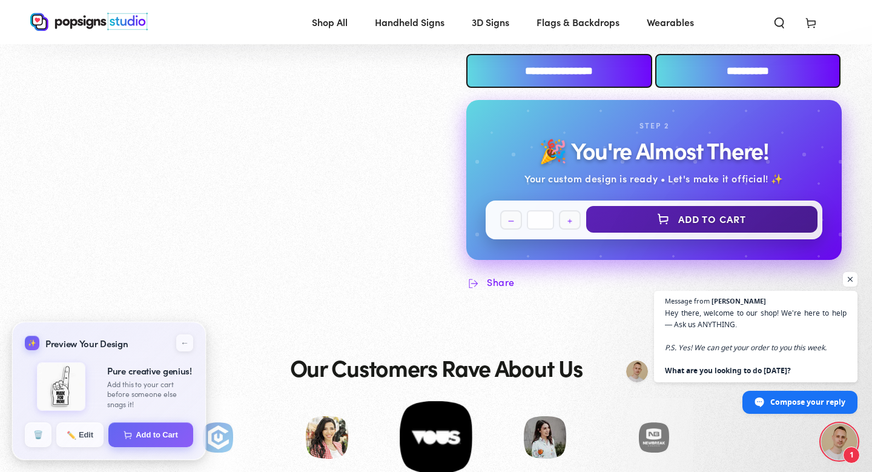
click at [685, 219] on button "Add to Cart" at bounding box center [701, 219] width 231 height 27
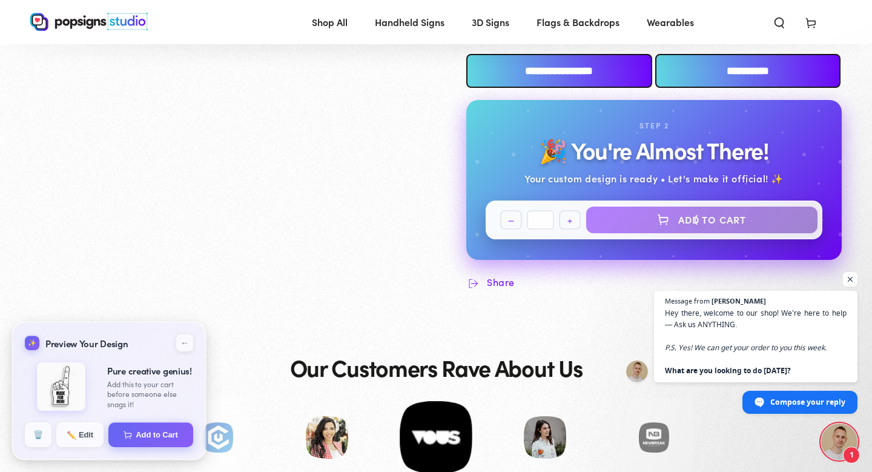
select select "**********"
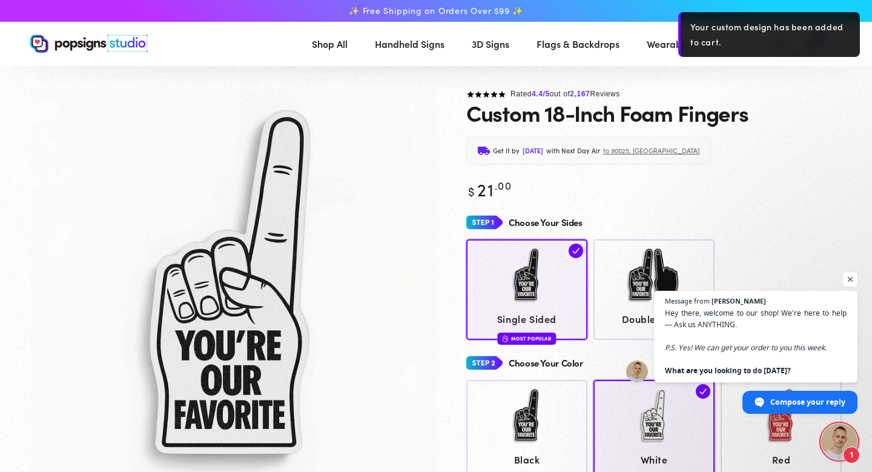
click at [826, 118] on div "Custom 18-Inch Foam Fingers" at bounding box center [655, 113] width 376 height 24
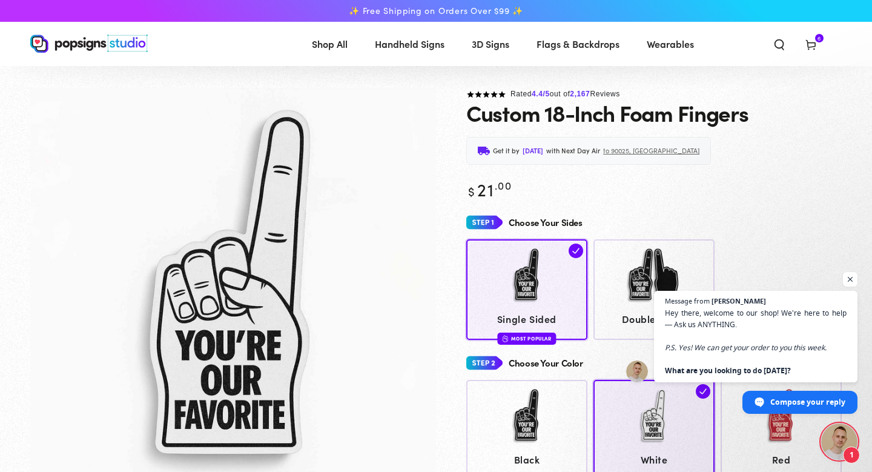
click at [812, 44] on icon at bounding box center [811, 44] width 12 height 12
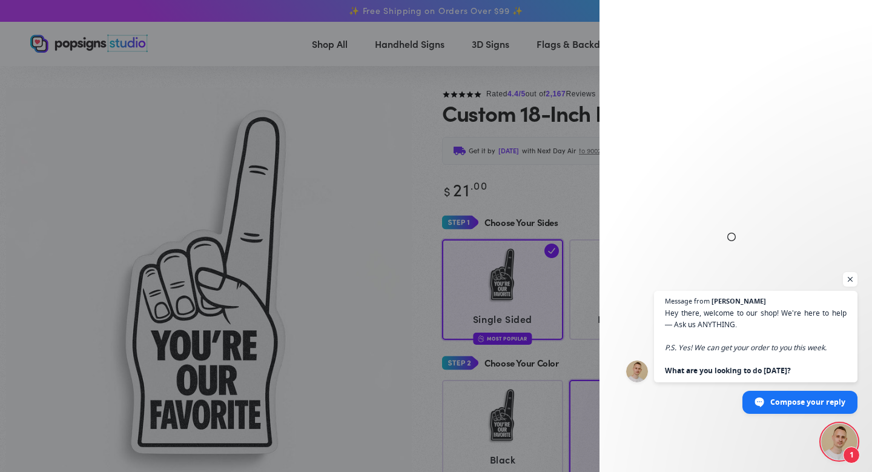
select select "**********"
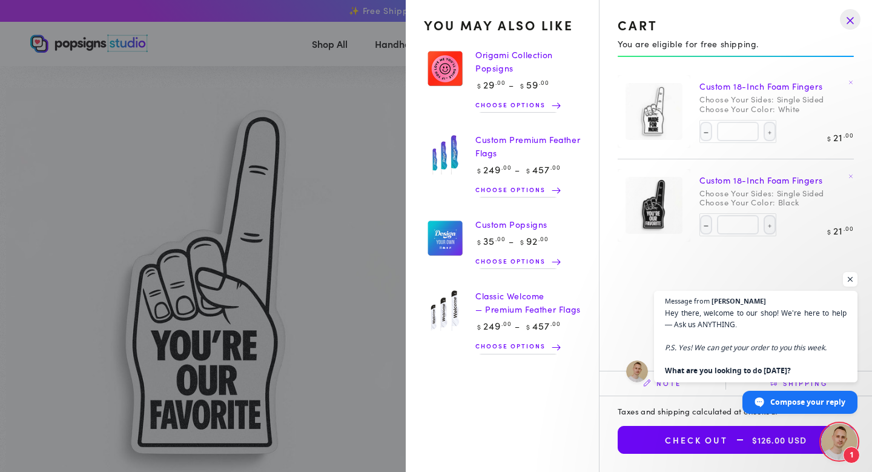
drag, startPoint x: 626, startPoint y: 276, endPoint x: 603, endPoint y: 264, distance: 26.0
click at [603, 264] on div "You may also like Origami Collection Popsigns Regular price $ 29 .00 $ 59 .00 R…" at bounding box center [732, 213] width 264 height 277
click at [769, 131] on button "Increase quantity for Custom 18-Inch Foam Fingers" at bounding box center [770, 131] width 12 height 19
type input "*"
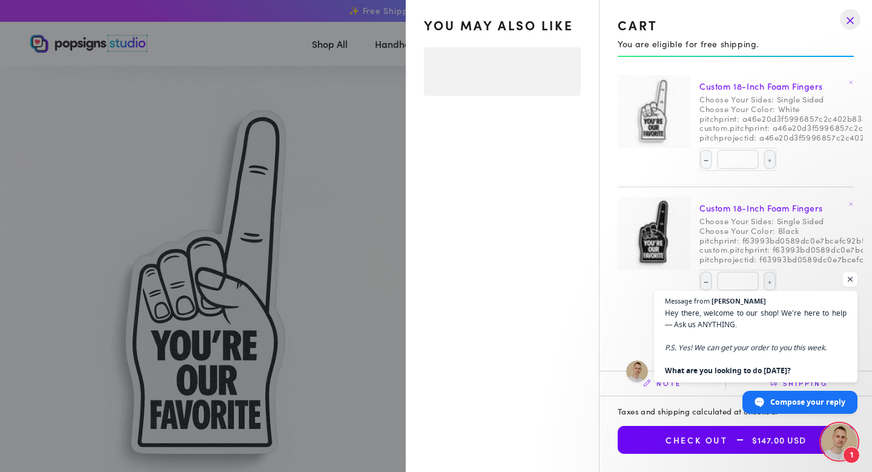
select select "**********"
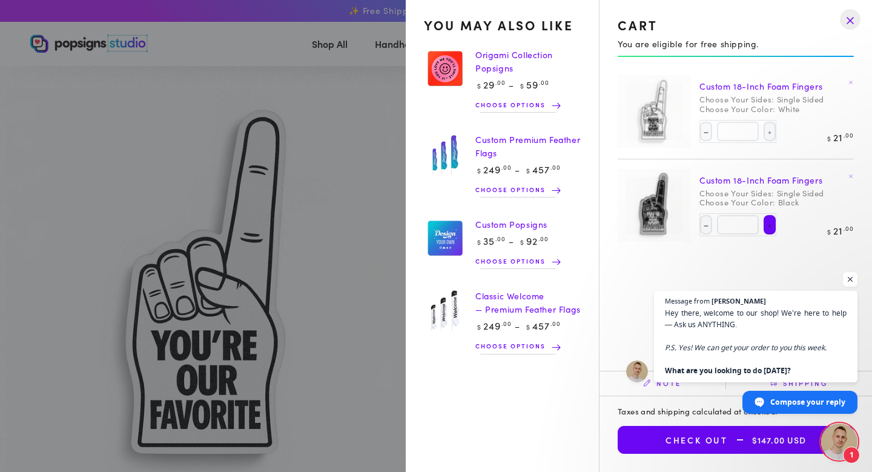
click at [769, 226] on button "Increase quantity for Custom 18-Inch Foam Fingers" at bounding box center [770, 224] width 12 height 19
type input "*"
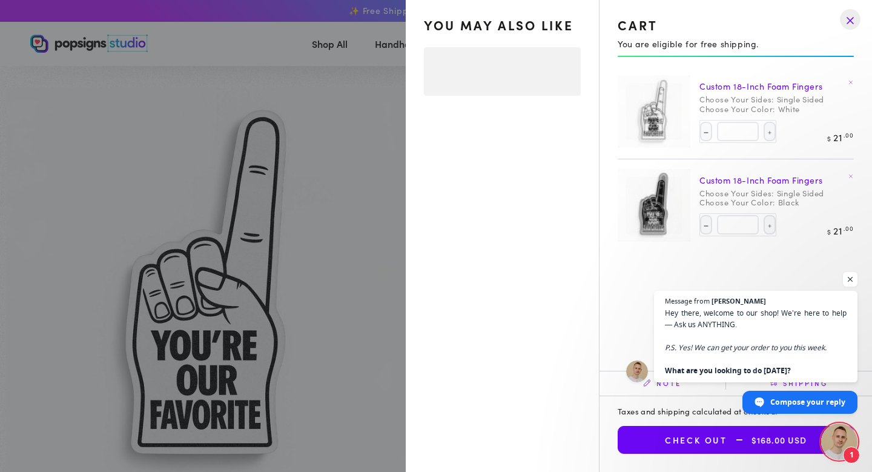
select select "**********"
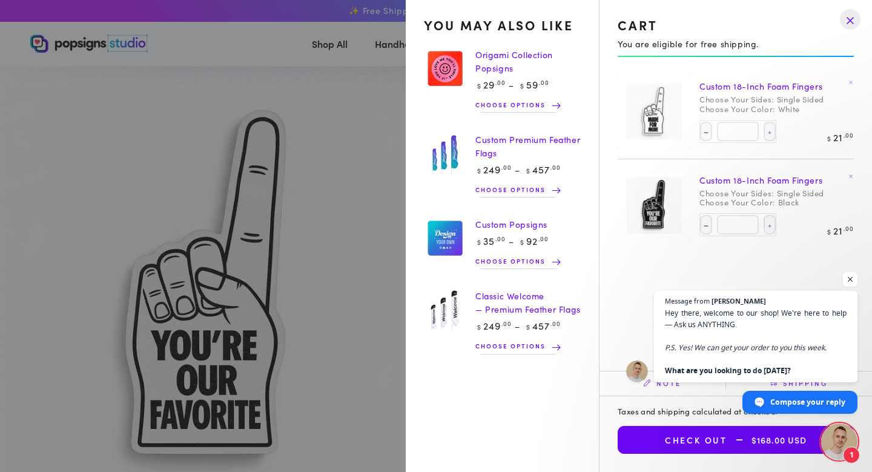
click at [684, 439] on button "Check out $168.00 USD" at bounding box center [736, 440] width 236 height 28
